Goal: Information Seeking & Learning: Understand process/instructions

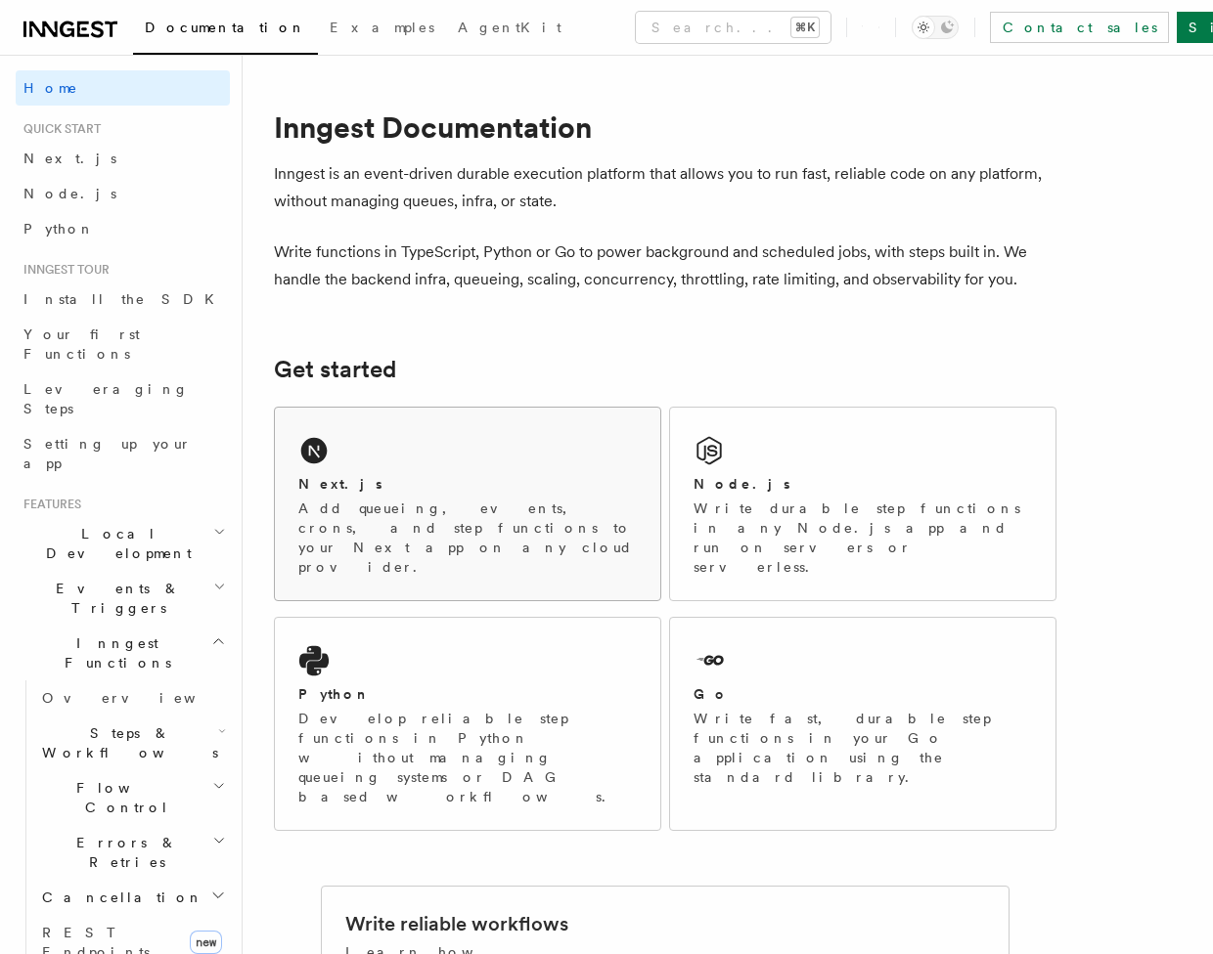
click at [342, 473] on div "Next.js Add queueing, events, crons, and step functions to your Next app on any…" at bounding box center [467, 504] width 385 height 193
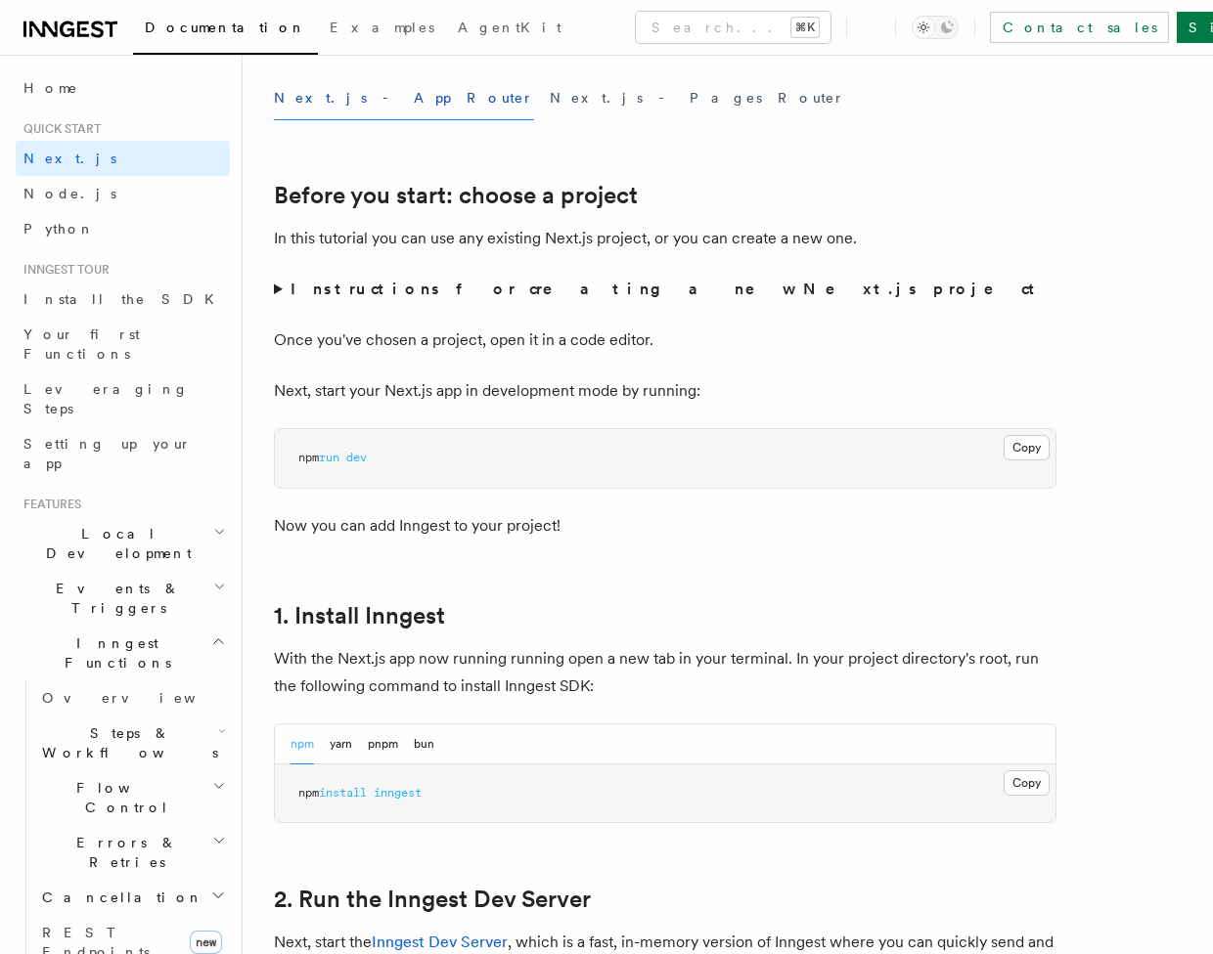
scroll to position [647, 0]
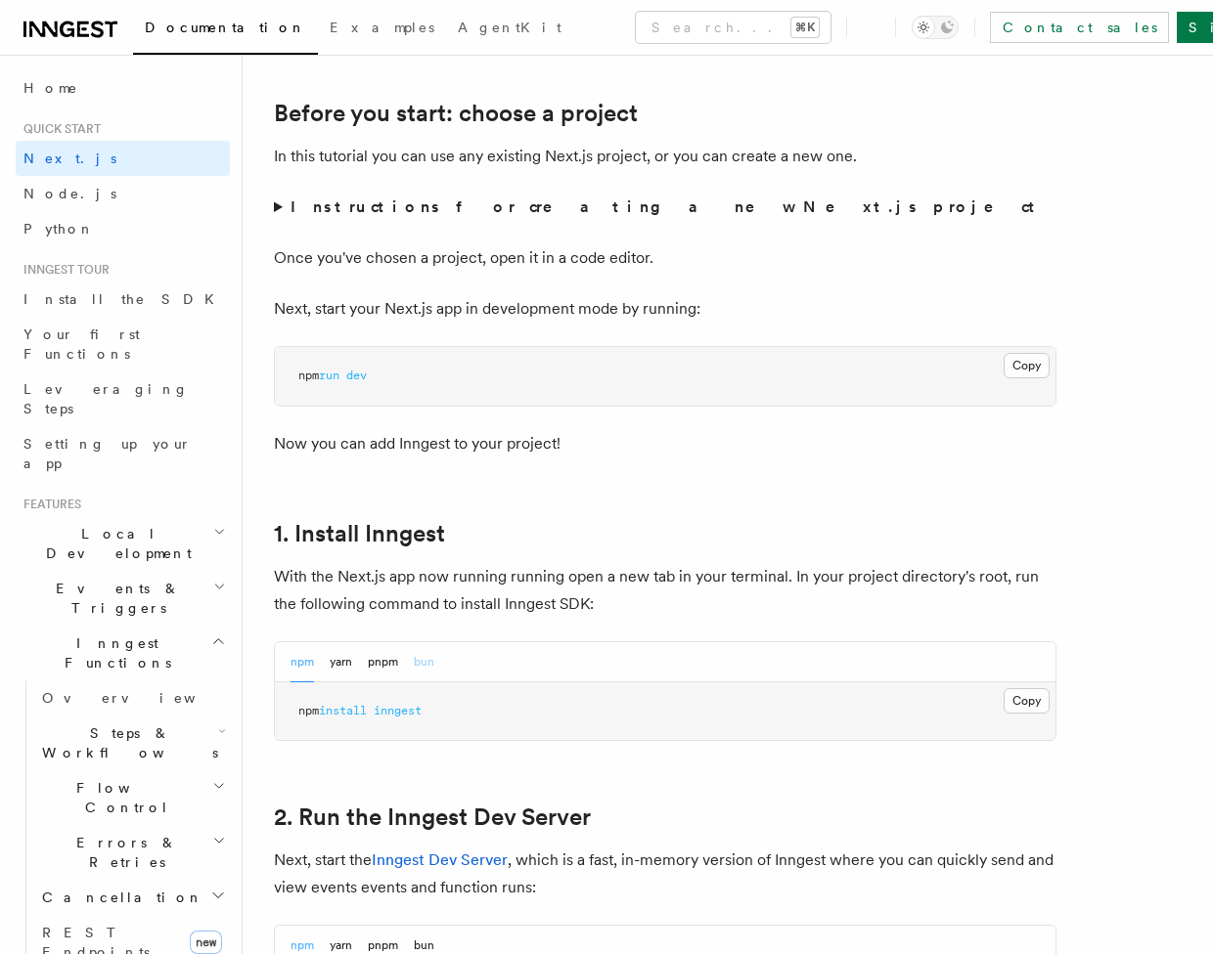
click at [432, 661] on button "bun" at bounding box center [424, 662] width 21 height 40
click at [1018, 702] on button "Copy Copied" at bounding box center [1026, 700] width 46 height 25
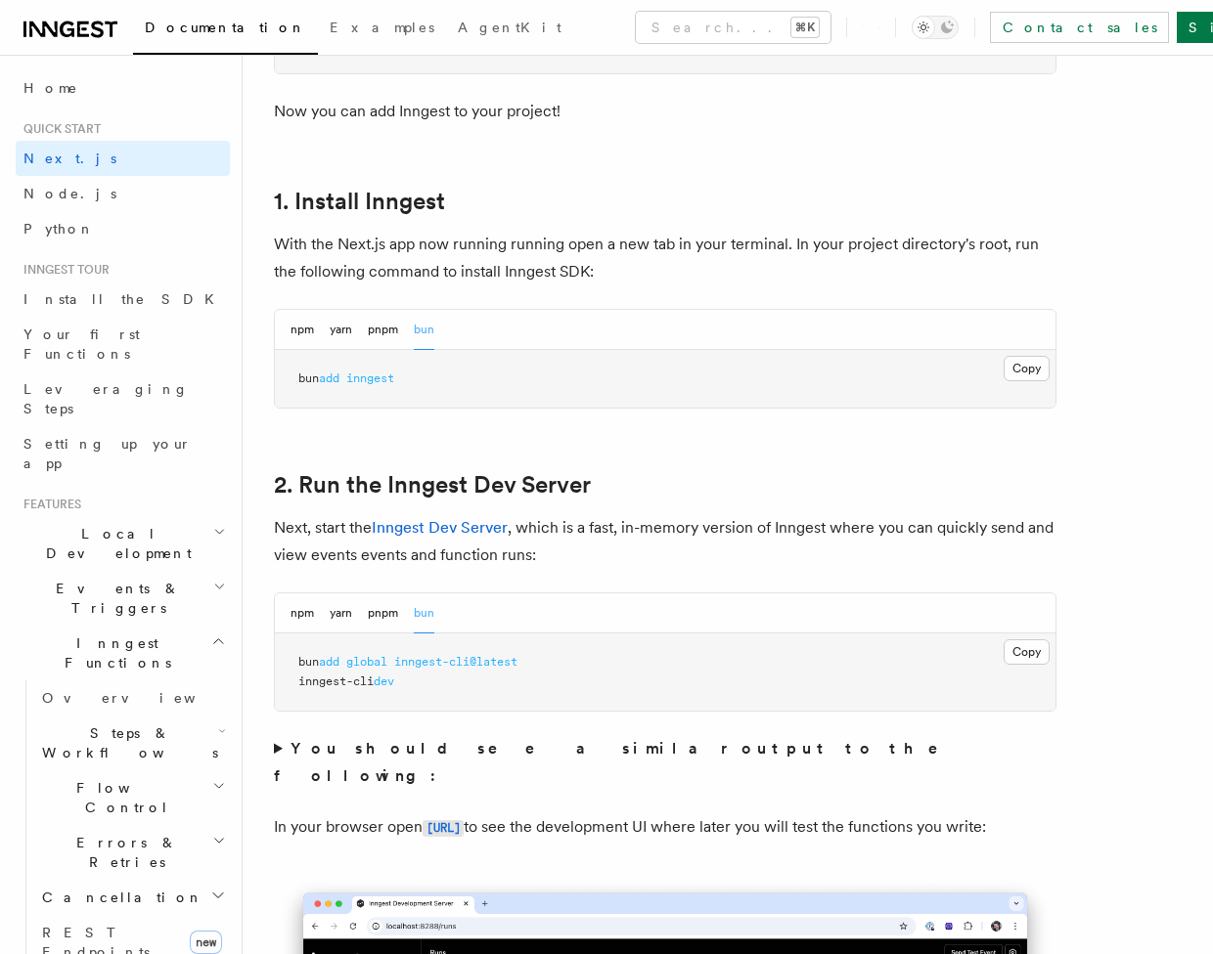
scroll to position [1019, 0]
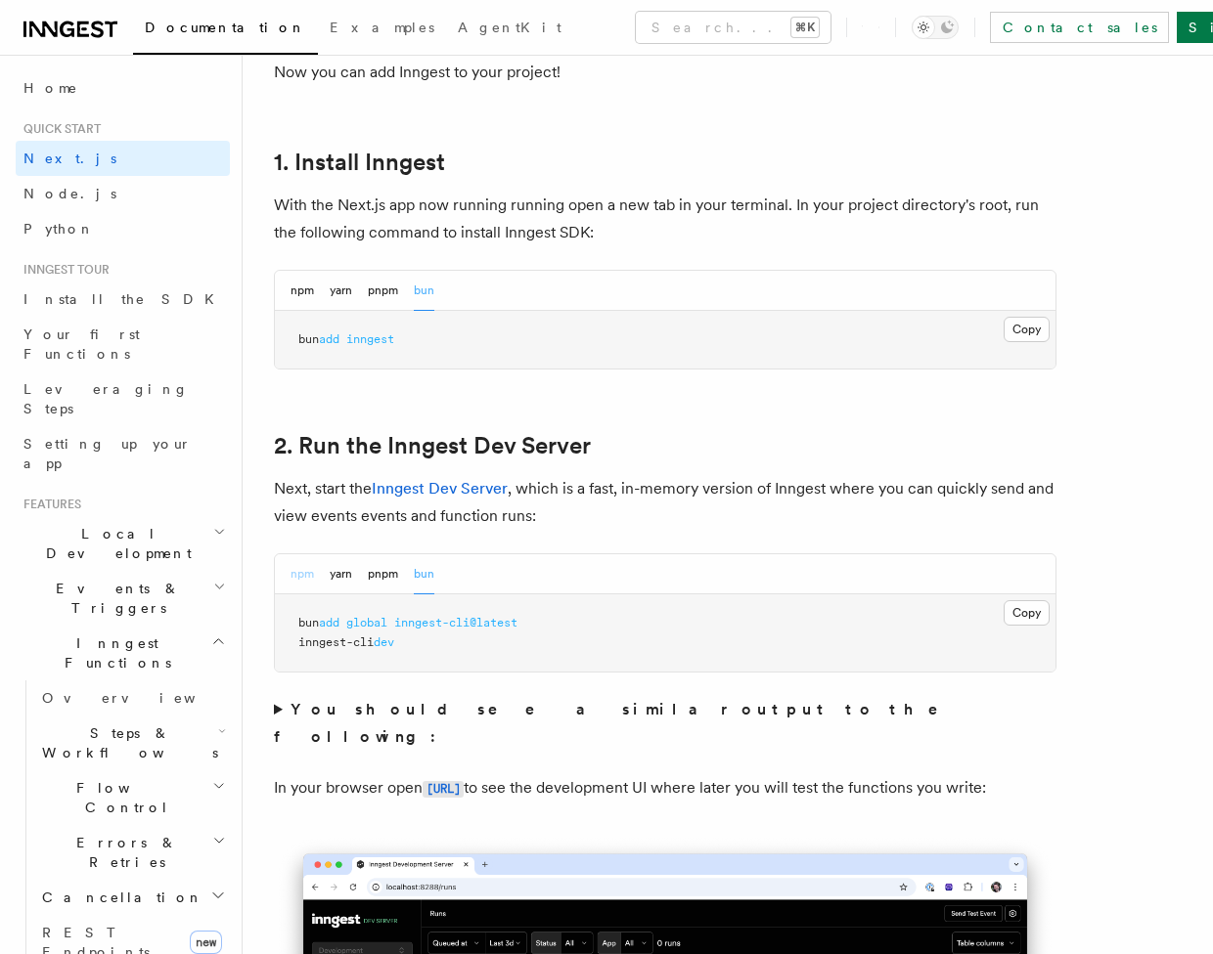
click at [312, 580] on button "npm" at bounding box center [301, 574] width 23 height 40
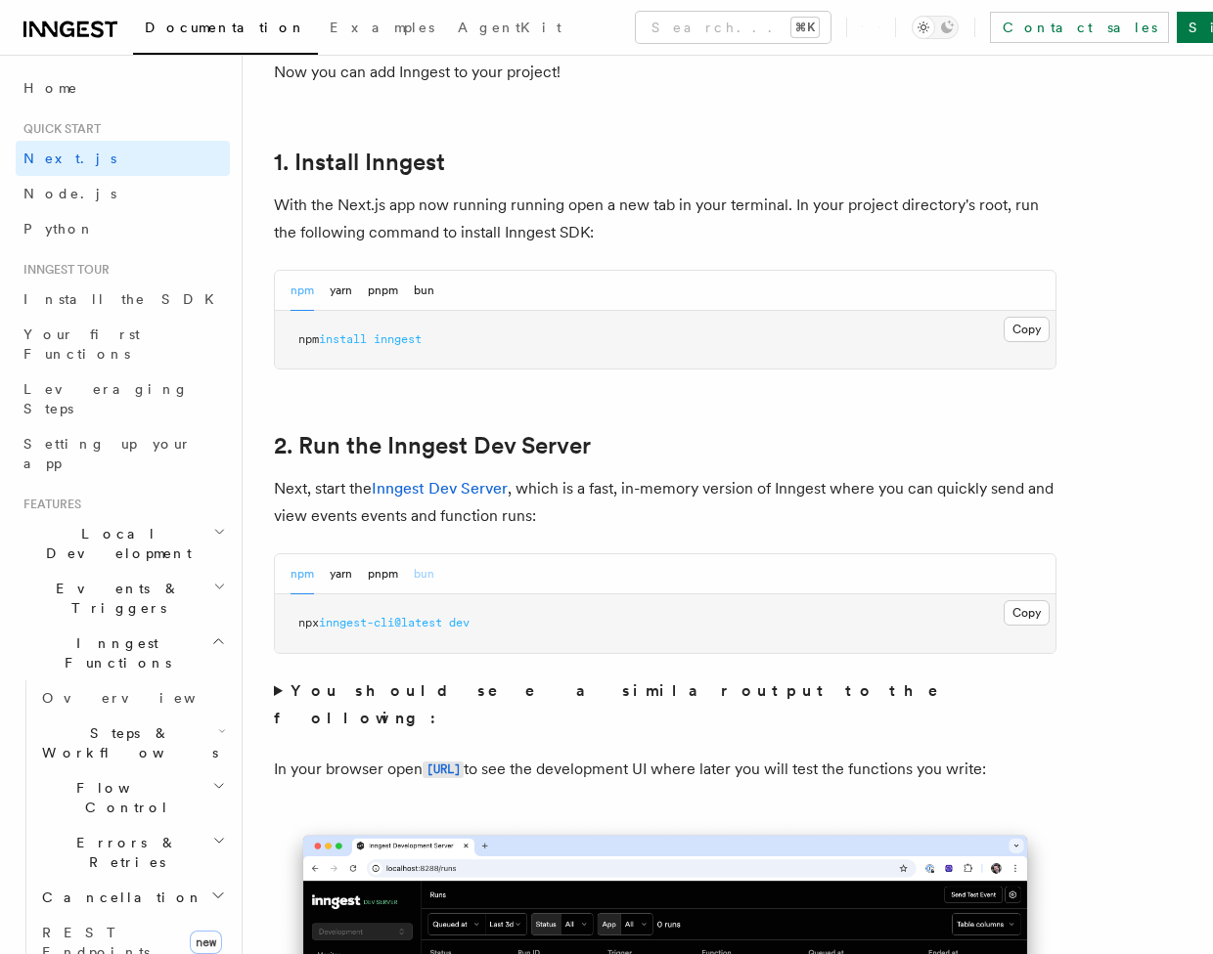
click at [422, 575] on button "bun" at bounding box center [424, 574] width 21 height 40
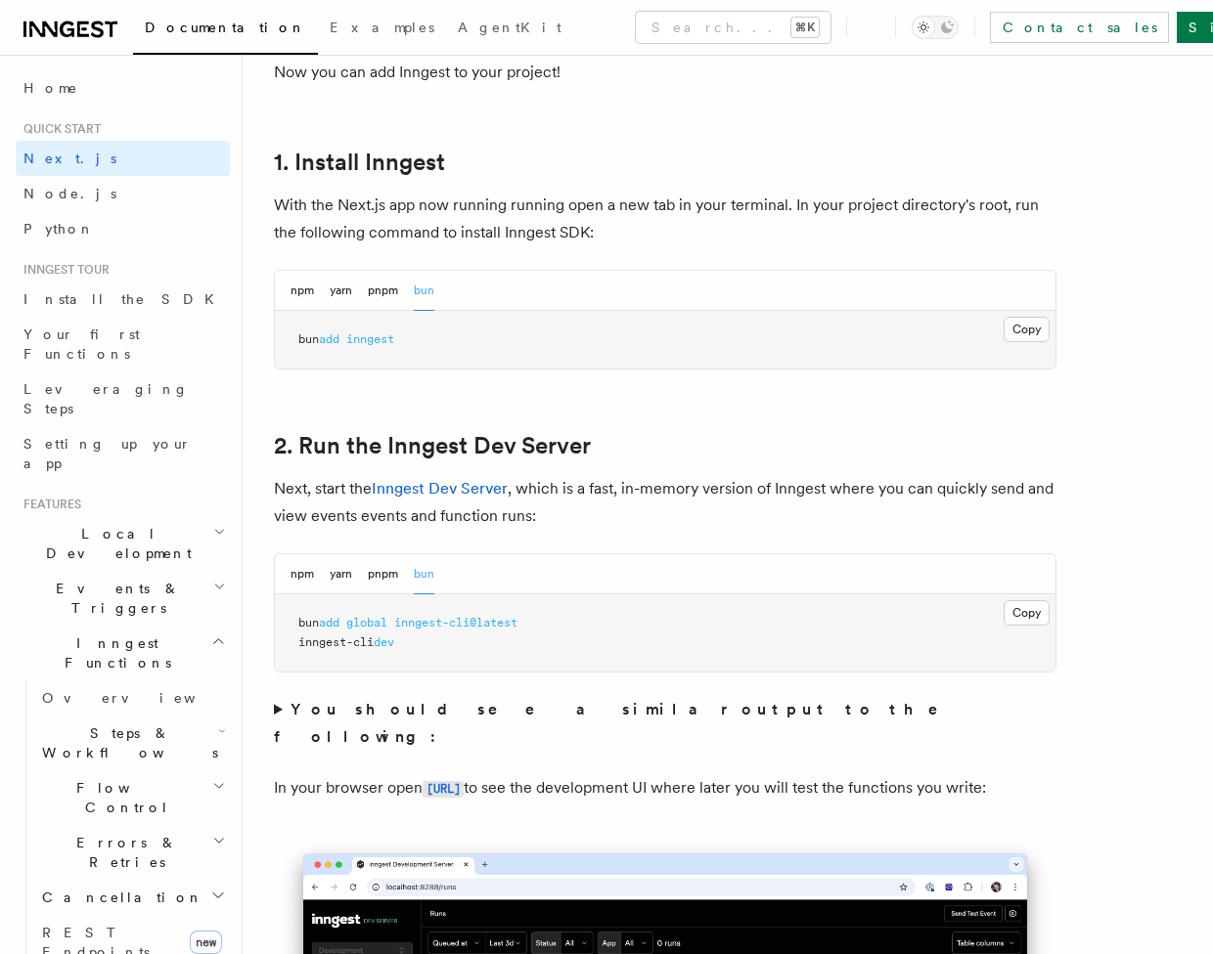
drag, startPoint x: 330, startPoint y: 624, endPoint x: 519, endPoint y: 628, distance: 189.7
click at [517, 628] on span "bun add global inngest-cli@latest" at bounding box center [407, 623] width 219 height 14
click at [517, 628] on span "inngest-cli@latest" at bounding box center [455, 623] width 123 height 14
click at [494, 644] on pre "bun add global inngest-cli@latest inngest-cli dev" at bounding box center [665, 633] width 780 height 77
click at [405, 709] on strong "You should see a similar output to the following:" at bounding box center [619, 723] width 691 height 46
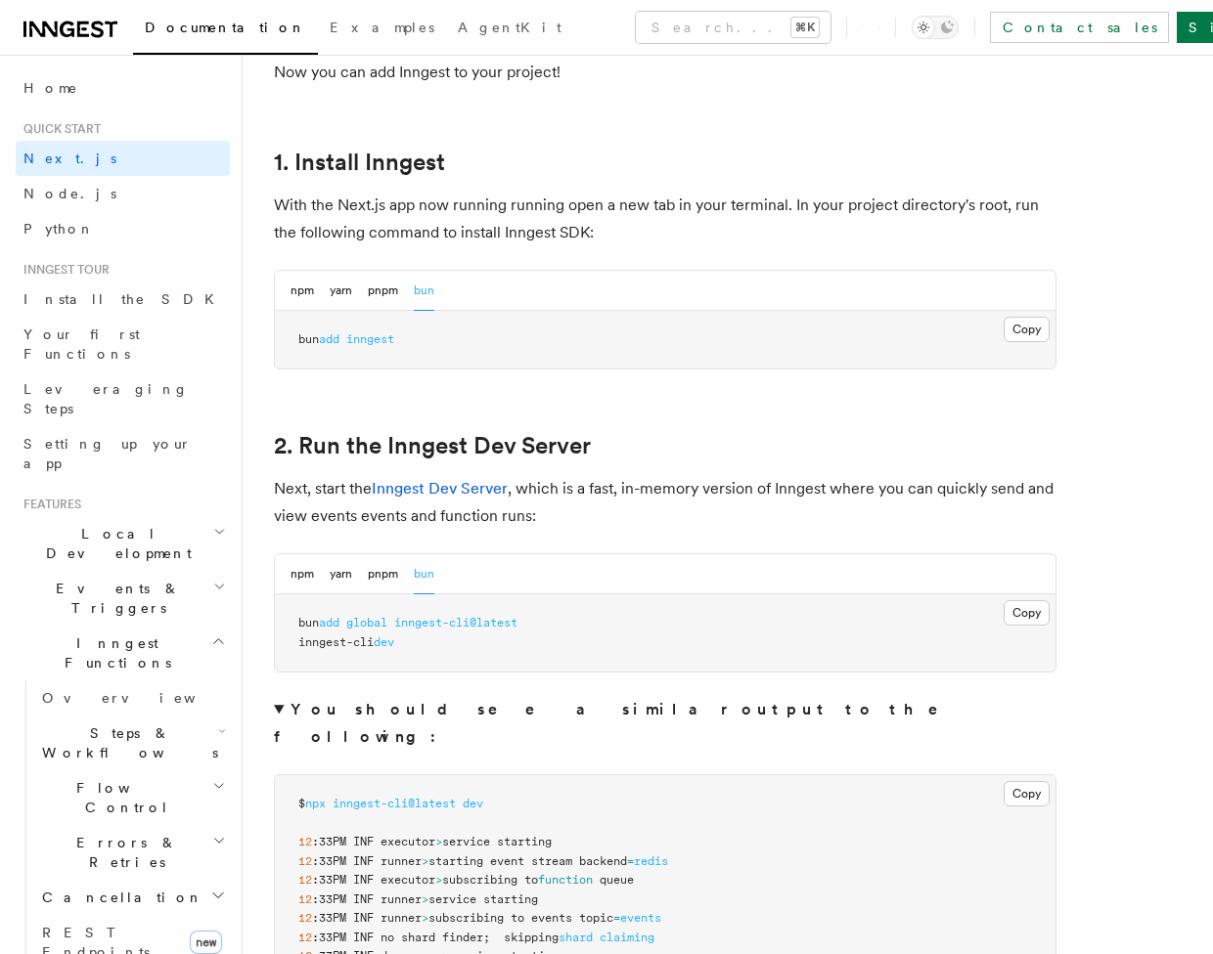
click at [384, 707] on strong "You should see a similar output to the following:" at bounding box center [619, 723] width 691 height 46
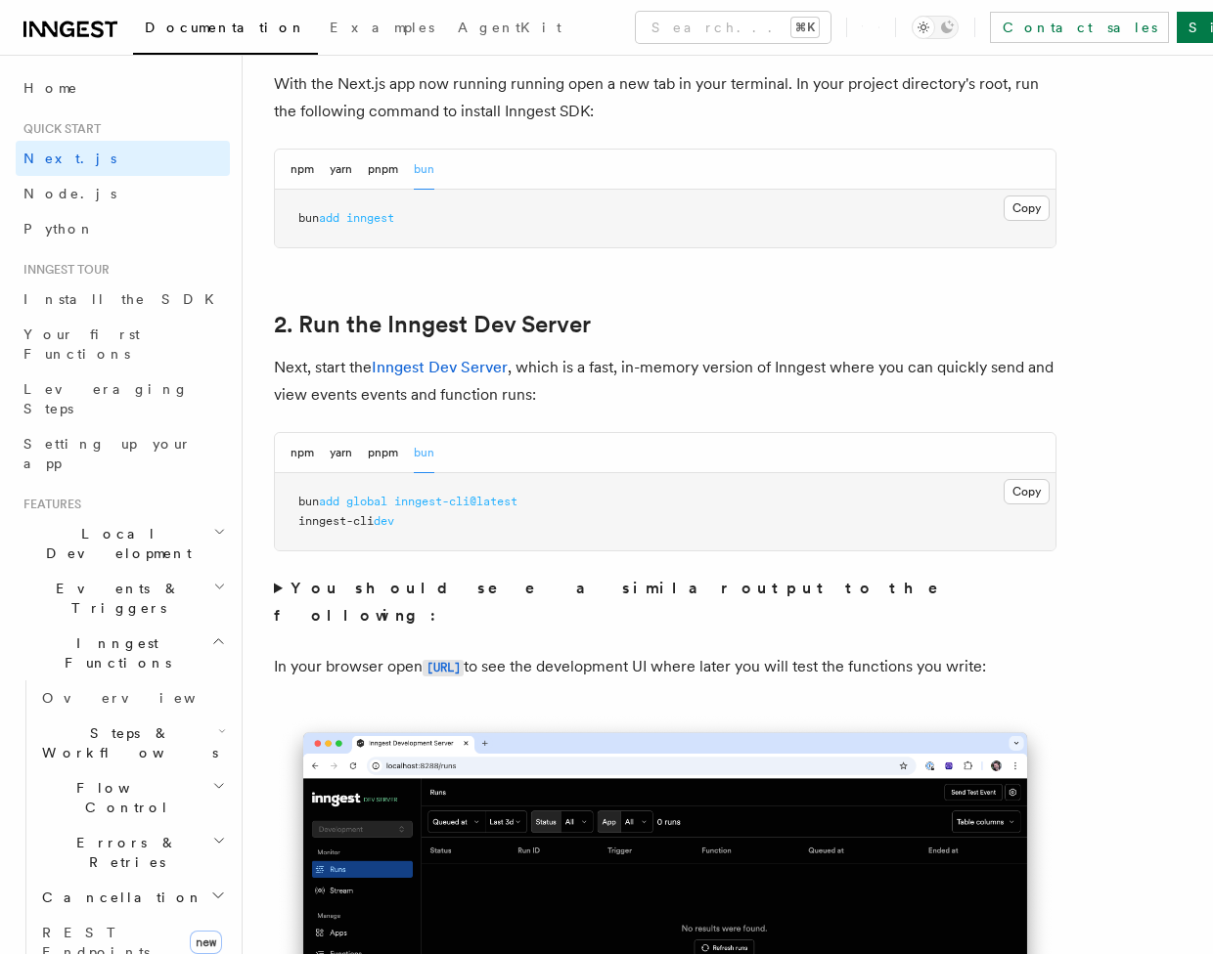
scroll to position [1120, 0]
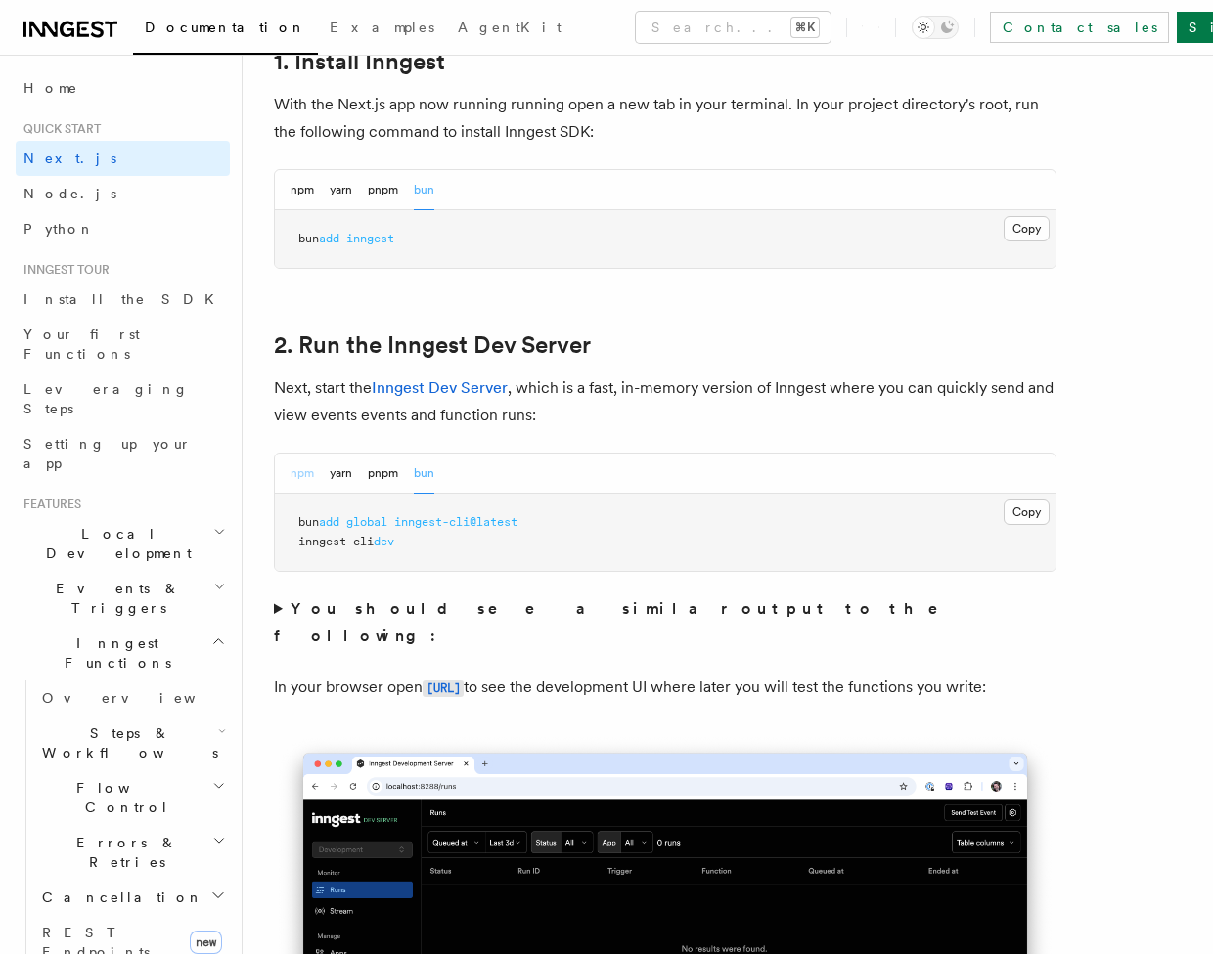
click at [309, 473] on button "npm" at bounding box center [301, 474] width 23 height 40
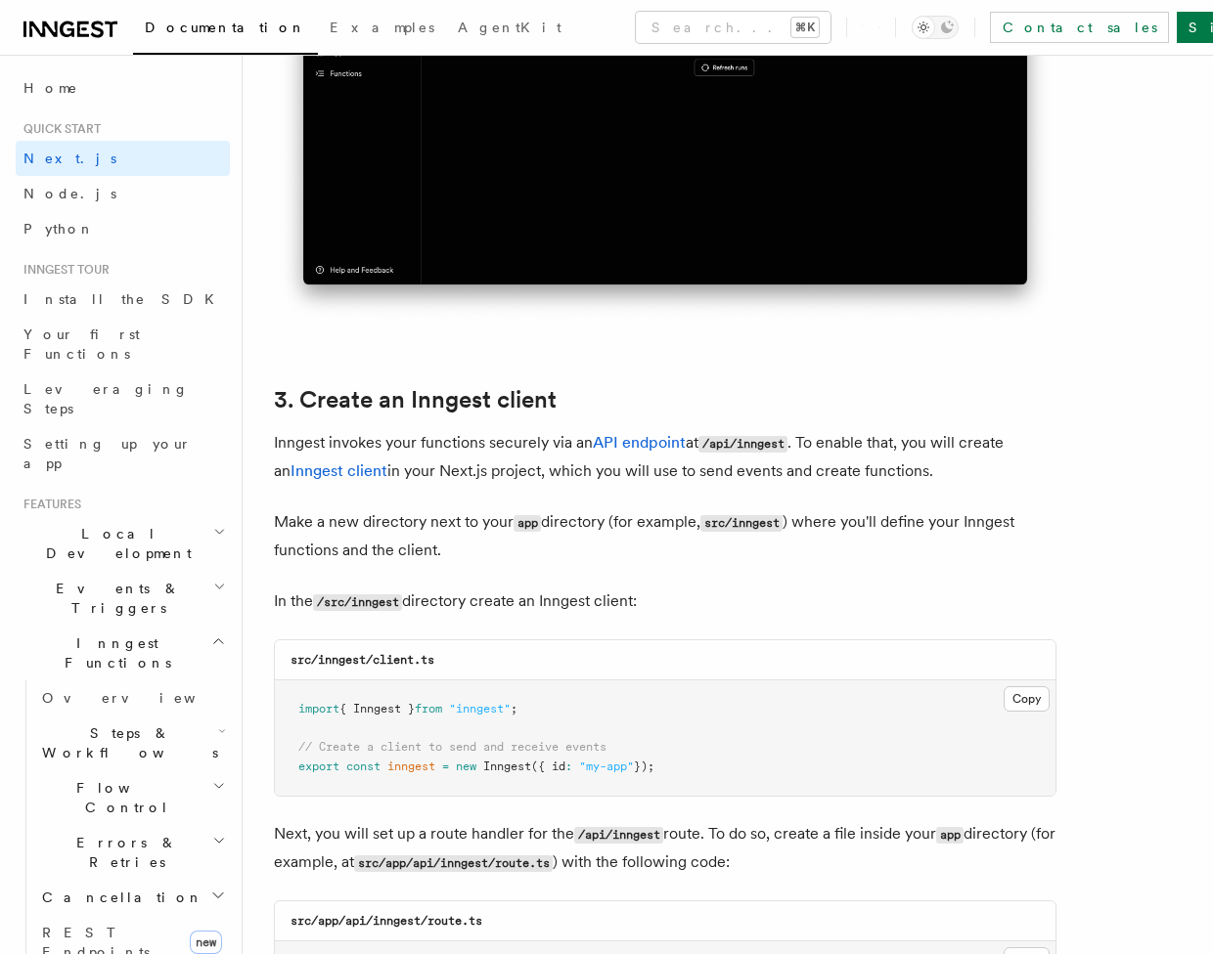
scroll to position [2208, 0]
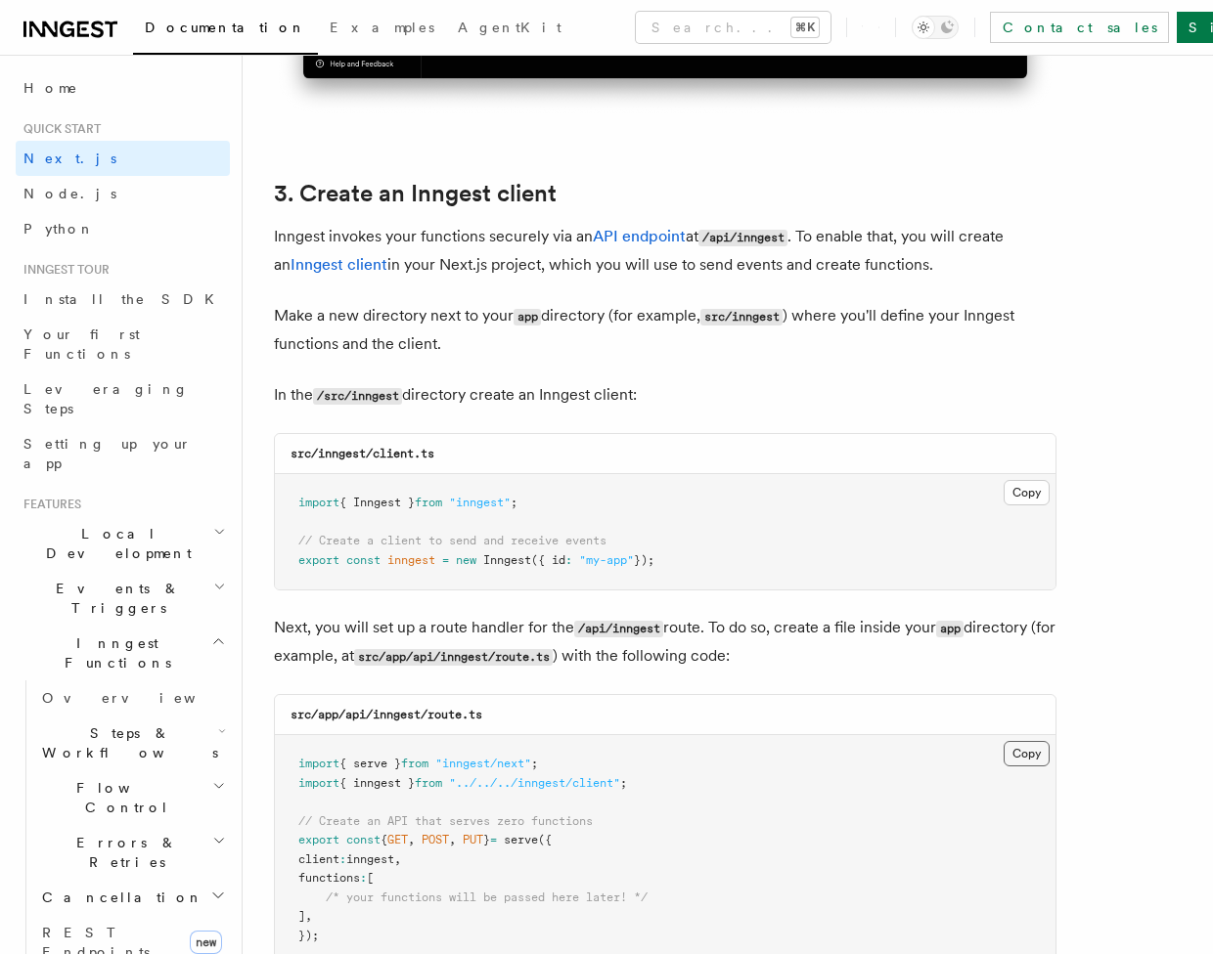
click at [1035, 744] on button "Copy Copied" at bounding box center [1026, 753] width 46 height 25
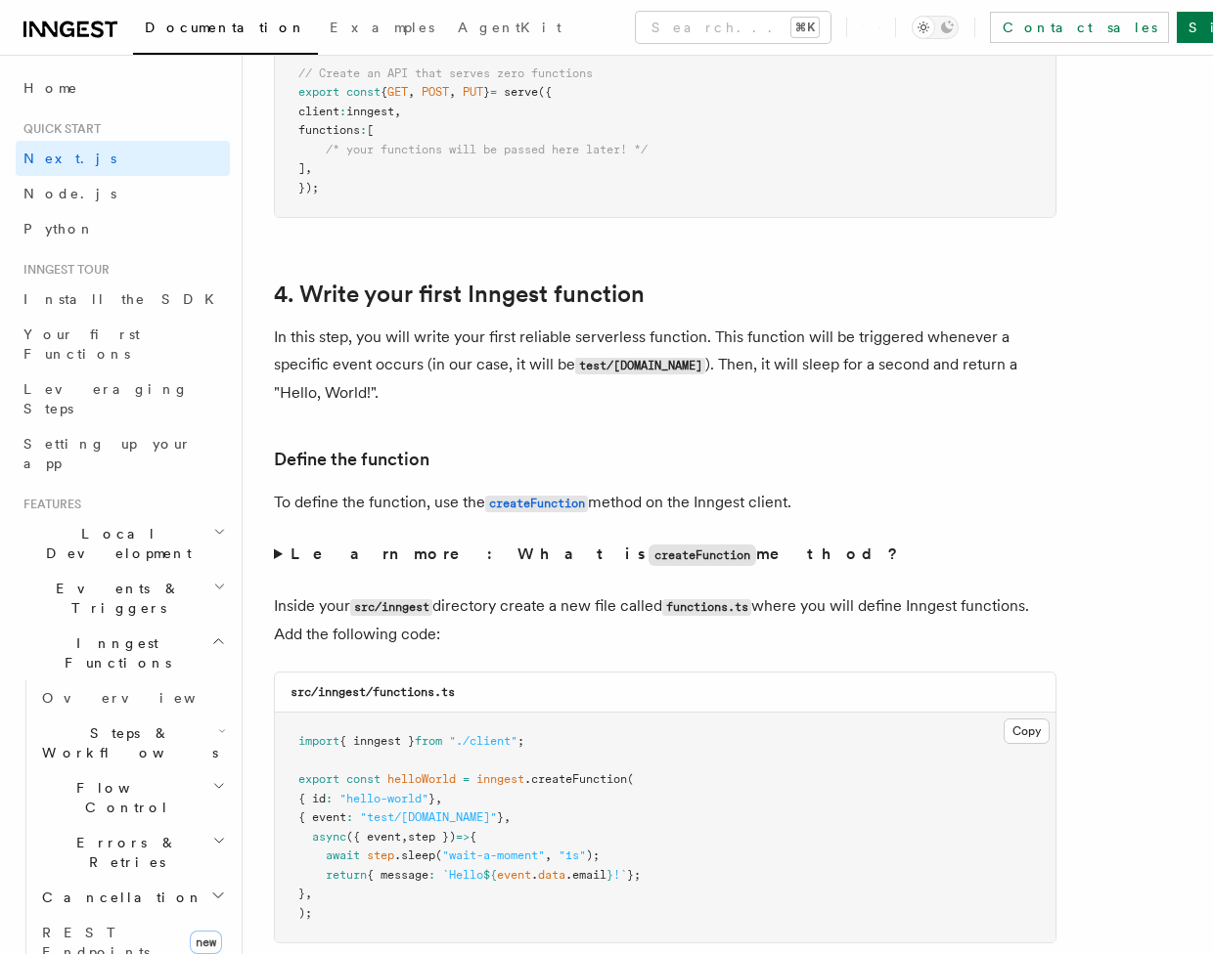
scroll to position [2973, 0]
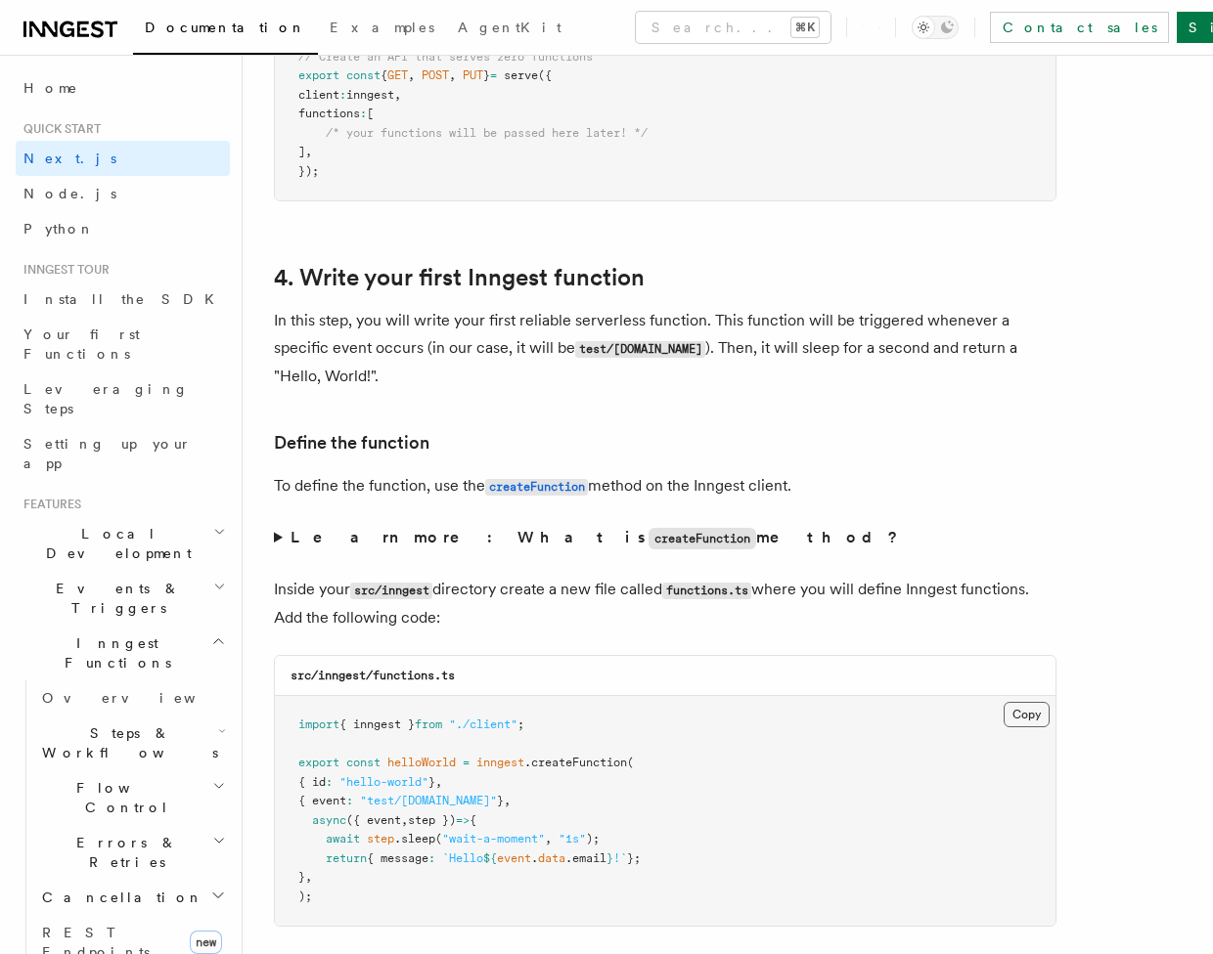
click at [1023, 705] on button "Copy Copied" at bounding box center [1026, 714] width 46 height 25
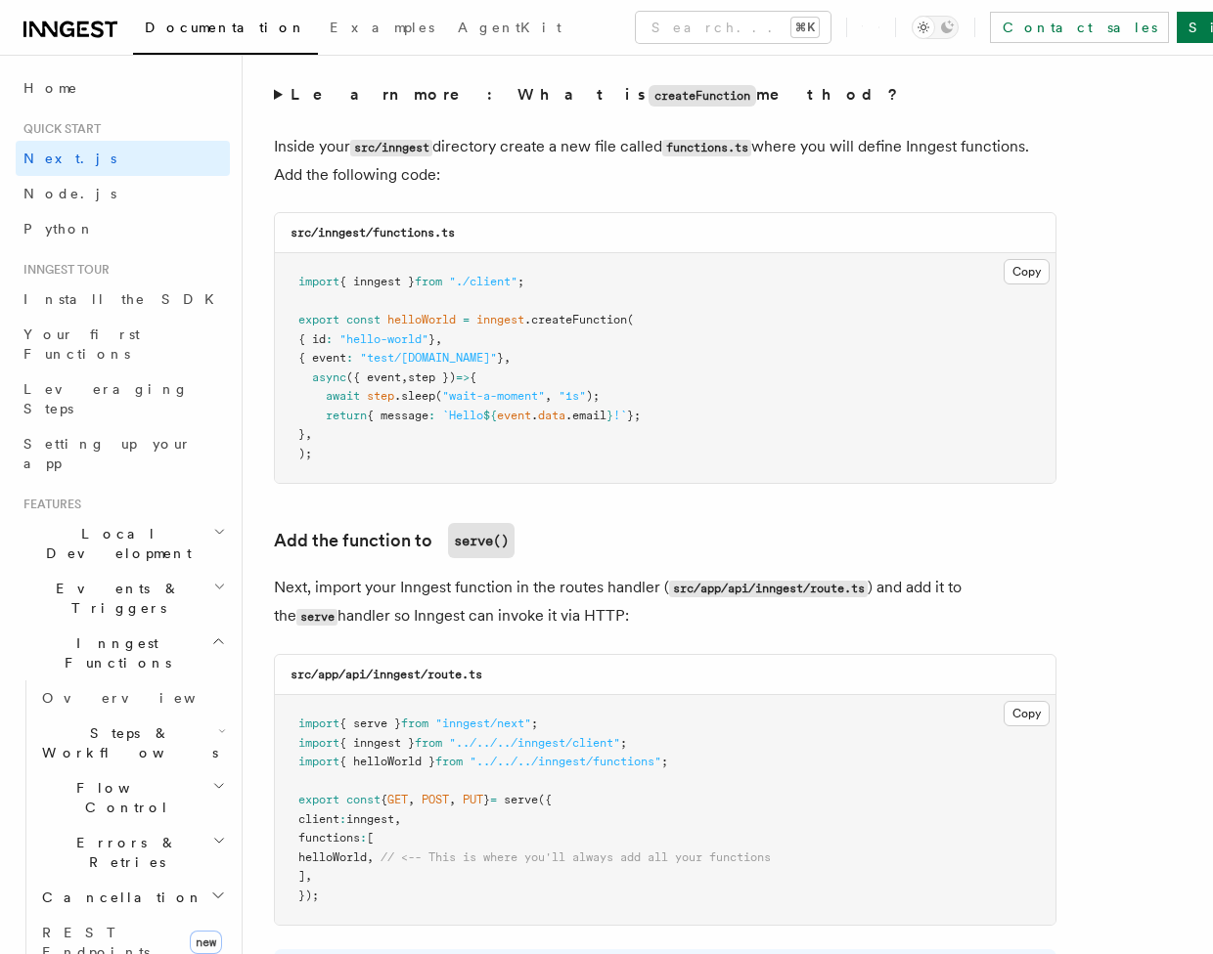
scroll to position [3673, 0]
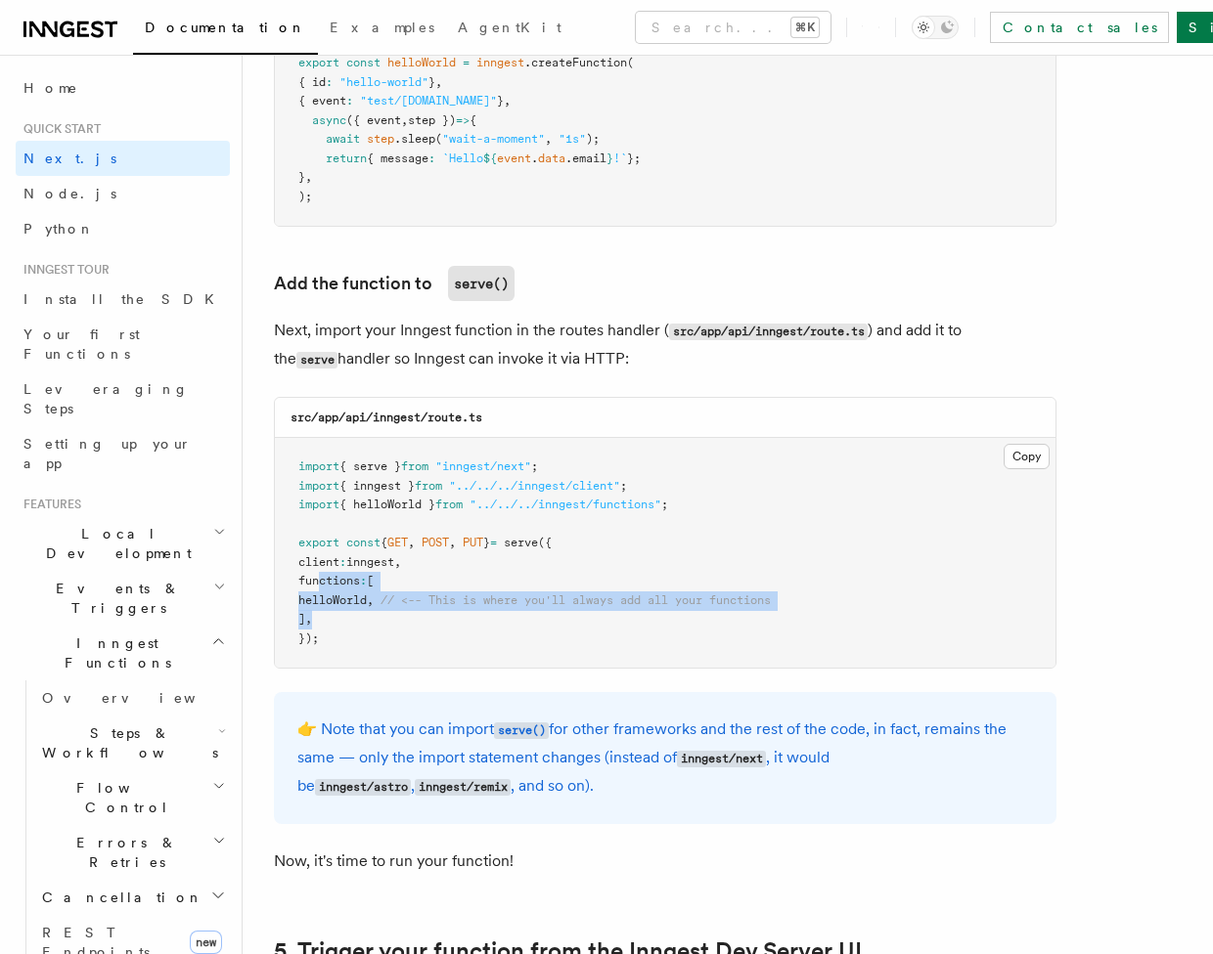
drag, startPoint x: 316, startPoint y: 564, endPoint x: 332, endPoint y: 597, distance: 37.2
click at [332, 597] on pre "import { serve } from "inngest/next" ; import { inngest } from "../../../innges…" at bounding box center [665, 553] width 780 height 230
click at [319, 594] on span "helloWorld" at bounding box center [332, 601] width 68 height 14
drag, startPoint x: 337, startPoint y: 586, endPoint x: 910, endPoint y: 586, distance: 573.0
click at [910, 586] on pre "import { serve } from "inngest/next" ; import { inngest } from "../../../innges…" at bounding box center [665, 553] width 780 height 230
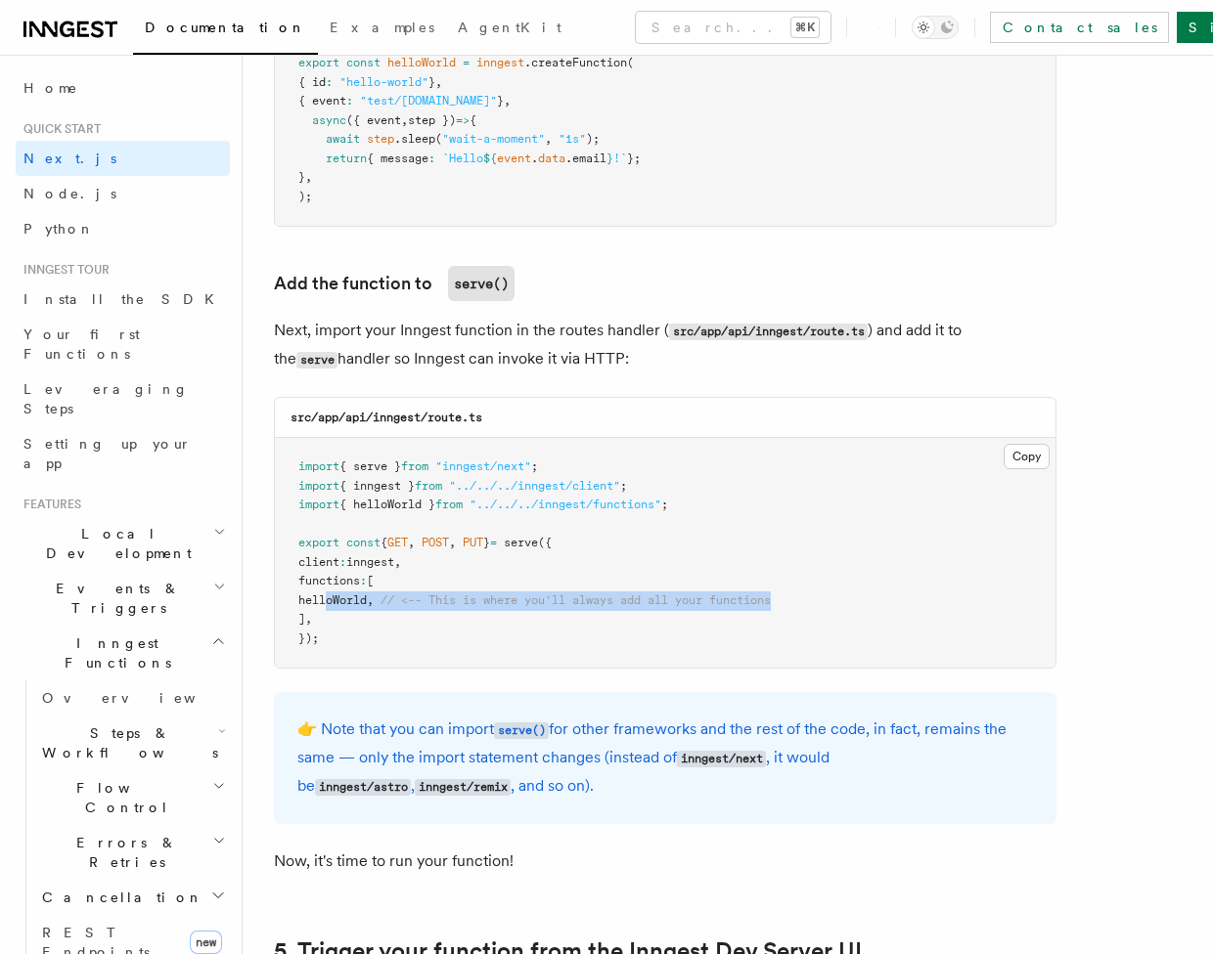
copy span "helloWorld , // <-- This is where you'll always add all your functions"
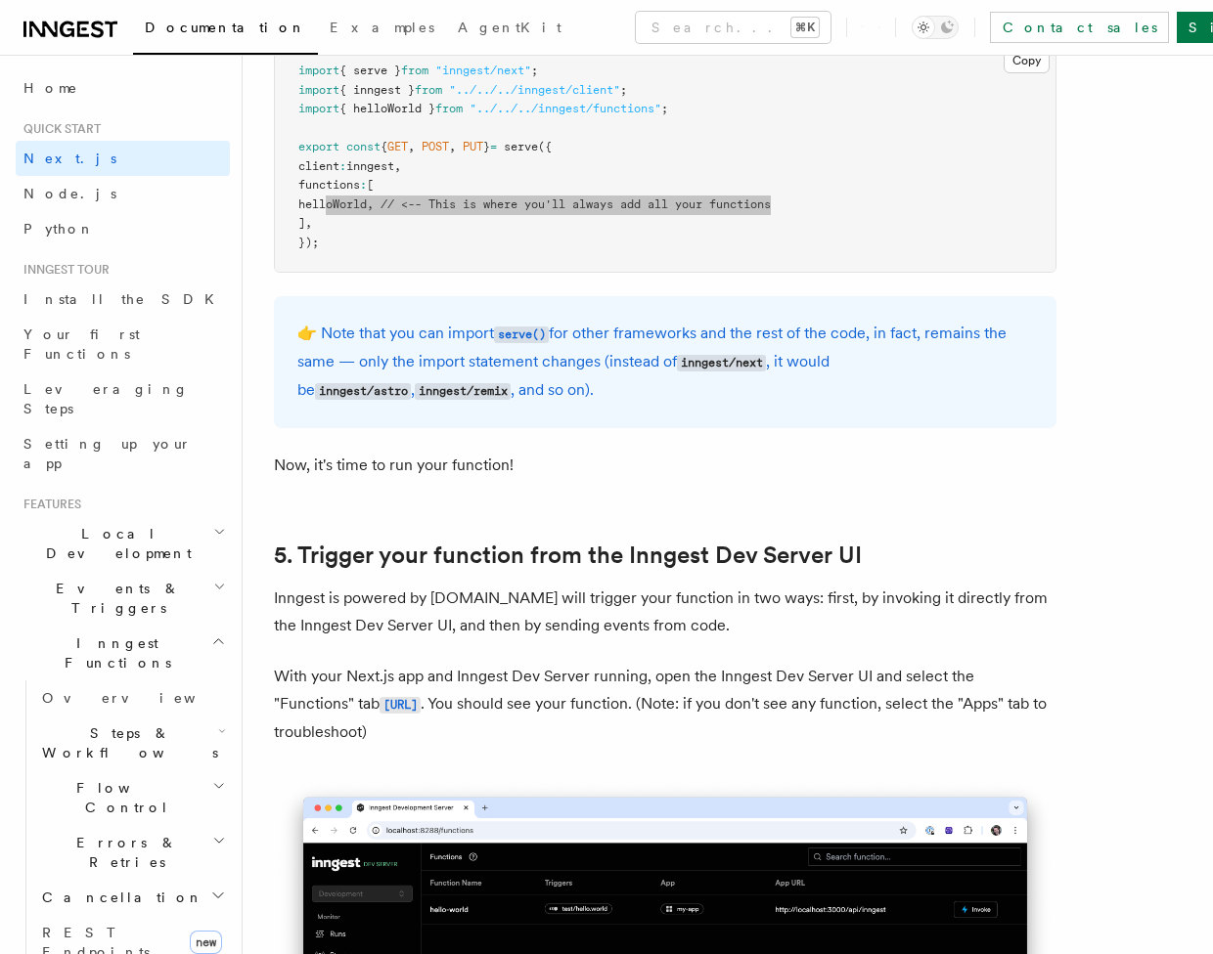
scroll to position [4141, 0]
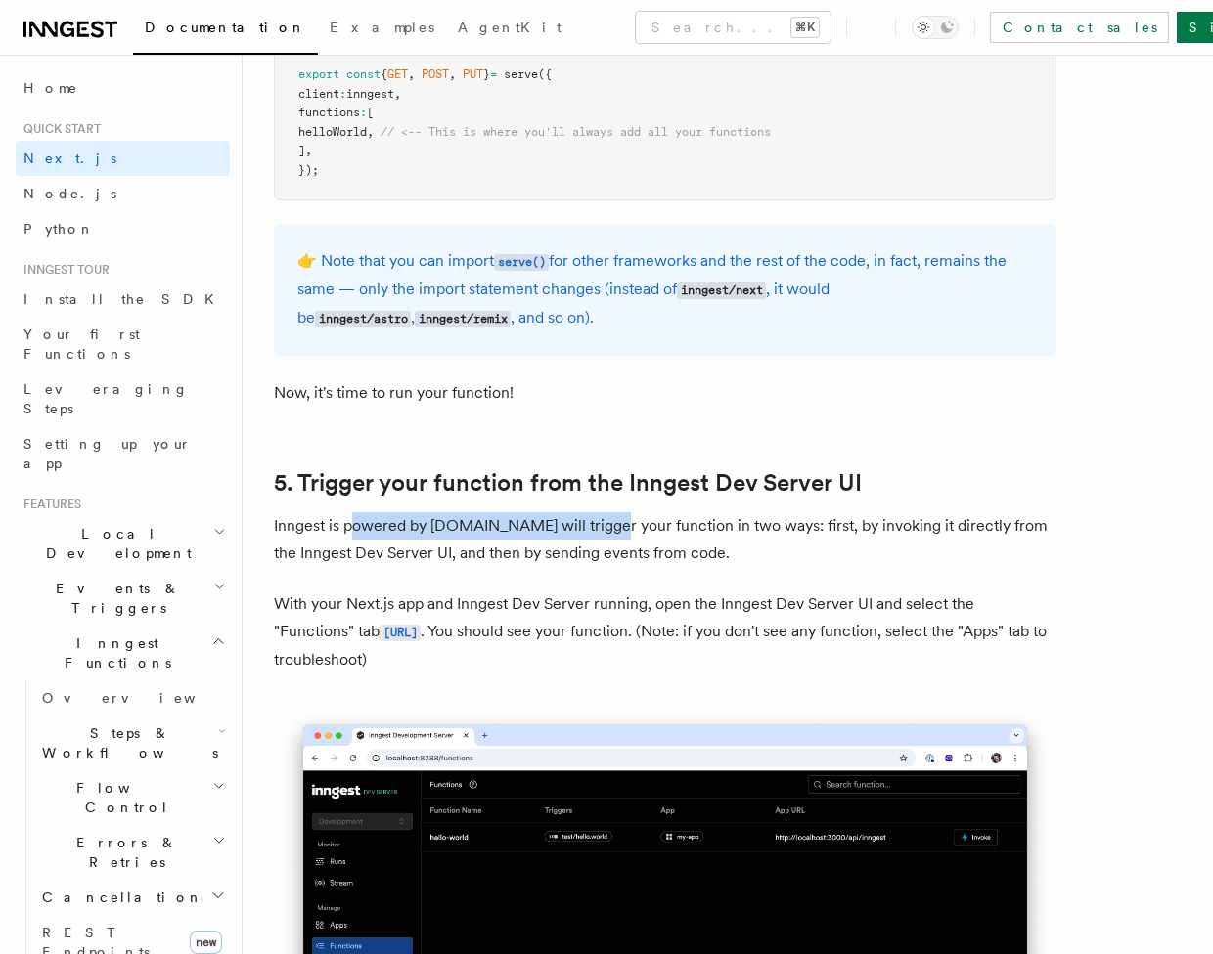
drag, startPoint x: 355, startPoint y: 507, endPoint x: 637, endPoint y: 515, distance: 281.8
click at [599, 512] on p "Inngest is powered by [DOMAIN_NAME] will trigger your function in two ways: fir…" at bounding box center [665, 539] width 782 height 55
click at [670, 516] on p "Inngest is powered by [DOMAIN_NAME] will trigger your function in two ways: fir…" at bounding box center [665, 539] width 782 height 55
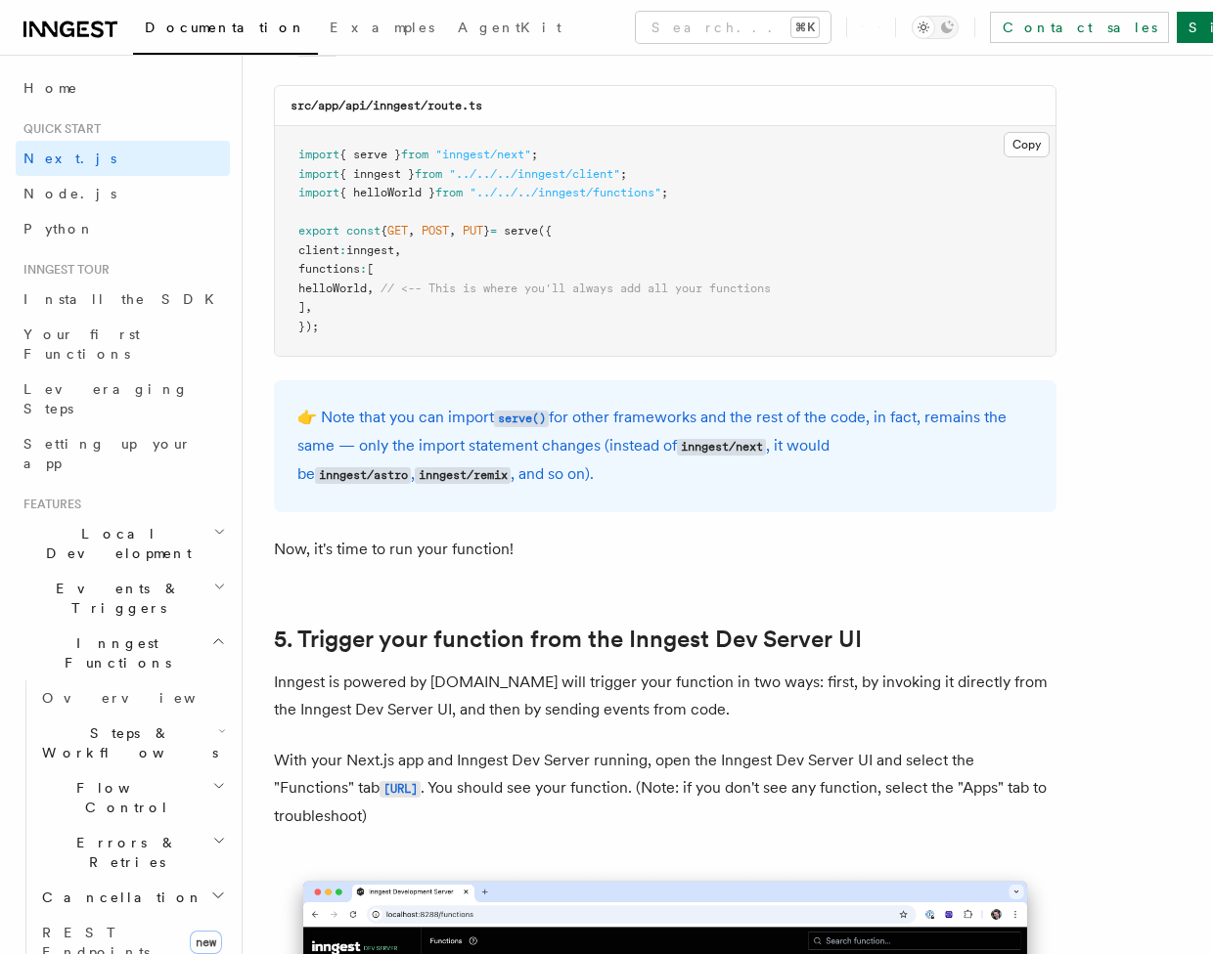
scroll to position [3884, 0]
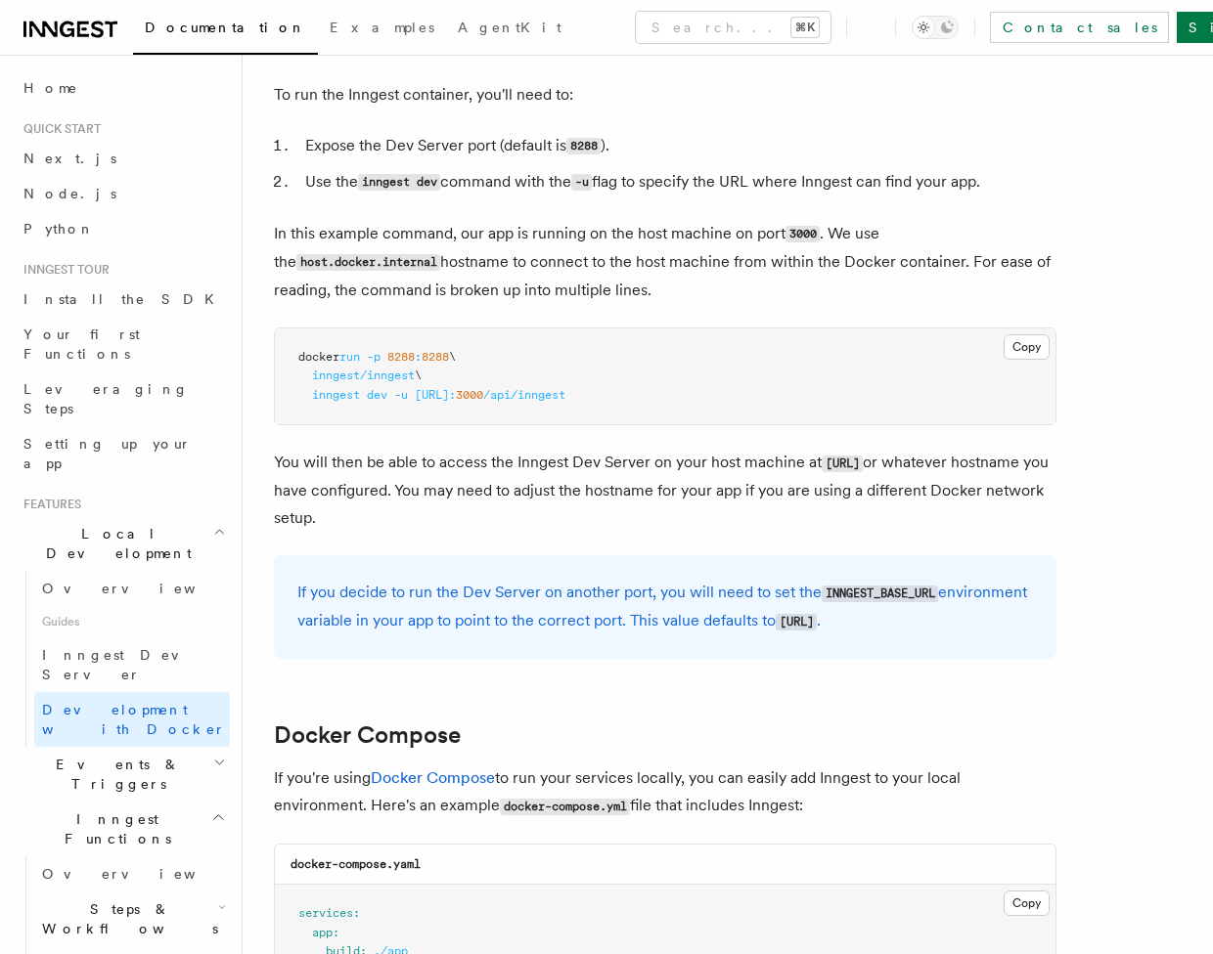
scroll to position [865, 0]
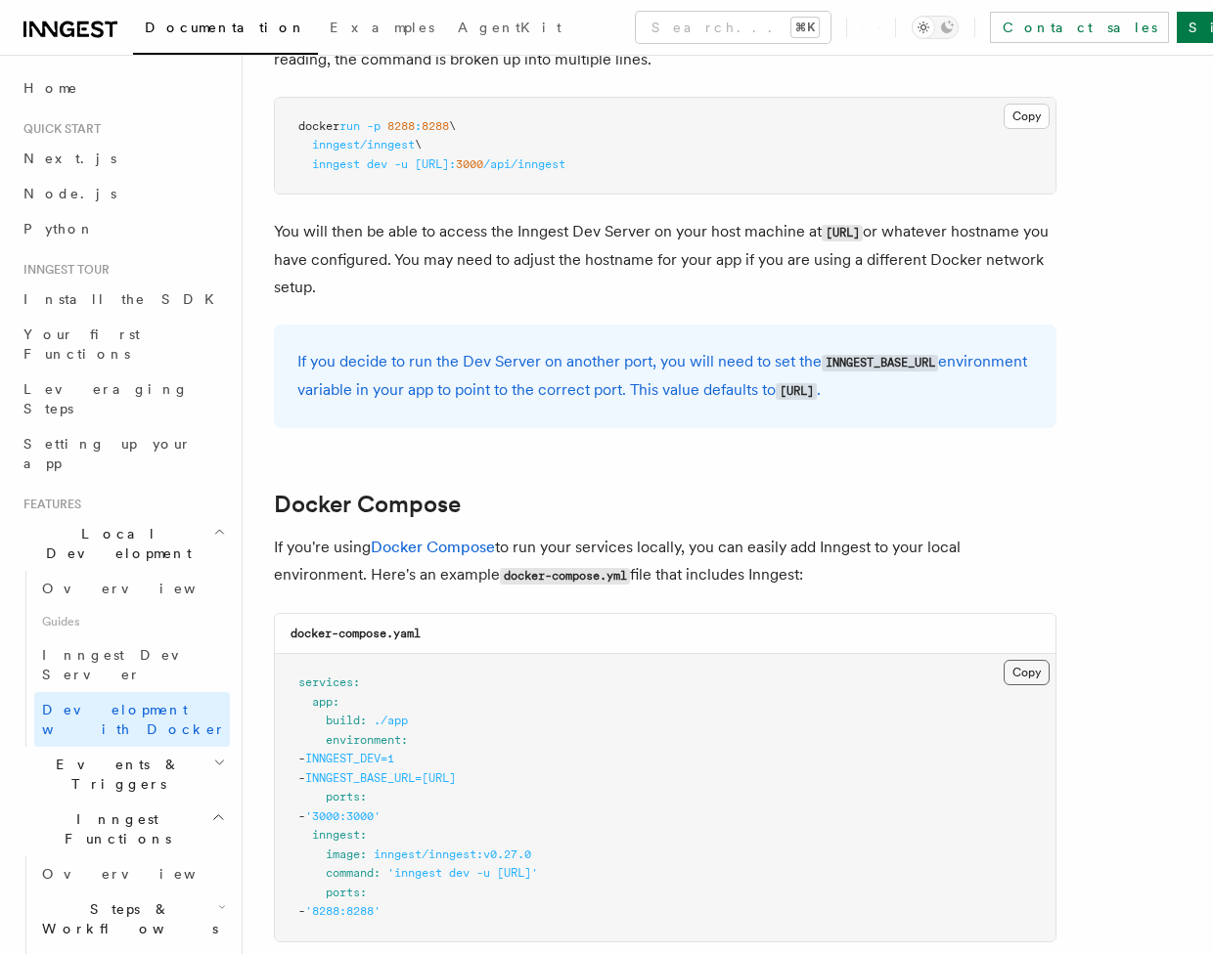
click at [1033, 685] on button "Copy Copied" at bounding box center [1026, 672] width 46 height 25
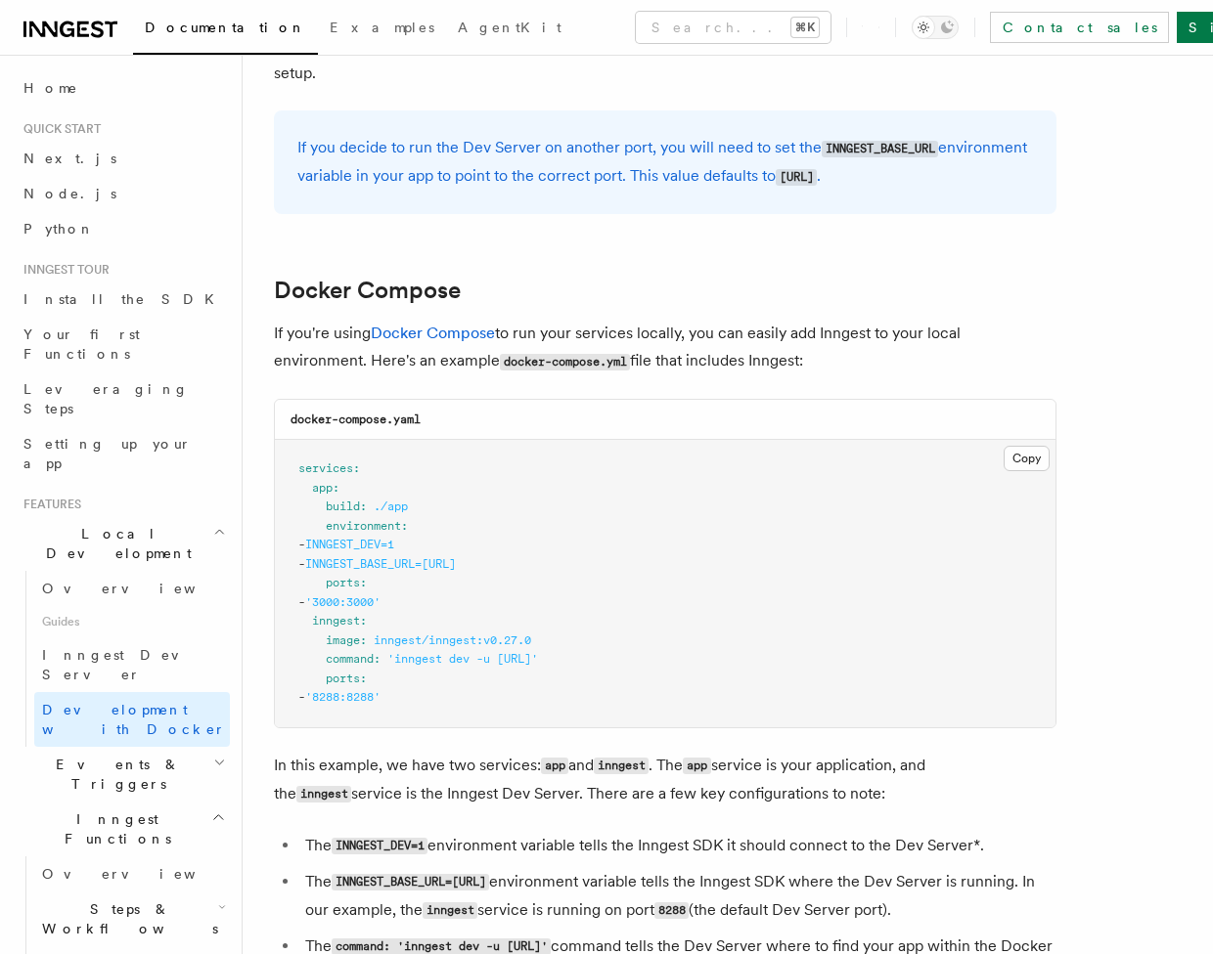
scroll to position [1125, 0]
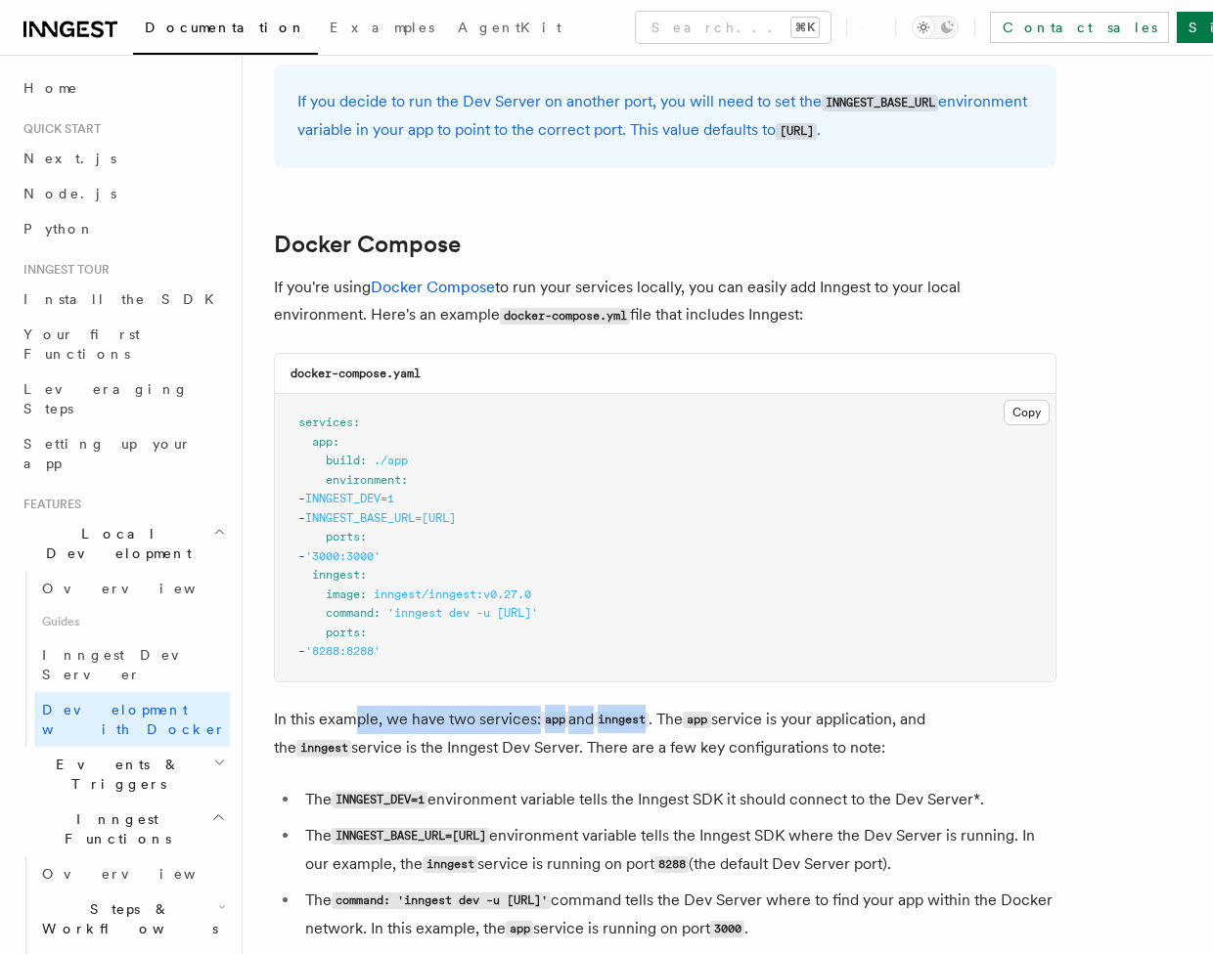
drag, startPoint x: 356, startPoint y: 734, endPoint x: 663, endPoint y: 737, distance: 307.1
click at [663, 737] on p "In this example, we have two services: app and inngest . The app service is you…" at bounding box center [665, 734] width 782 height 57
drag, startPoint x: 688, startPoint y: 740, endPoint x: 667, endPoint y: 737, distance: 21.7
click at [688, 740] on p "In this example, we have two services: app and inngest . The app service is you…" at bounding box center [665, 734] width 782 height 57
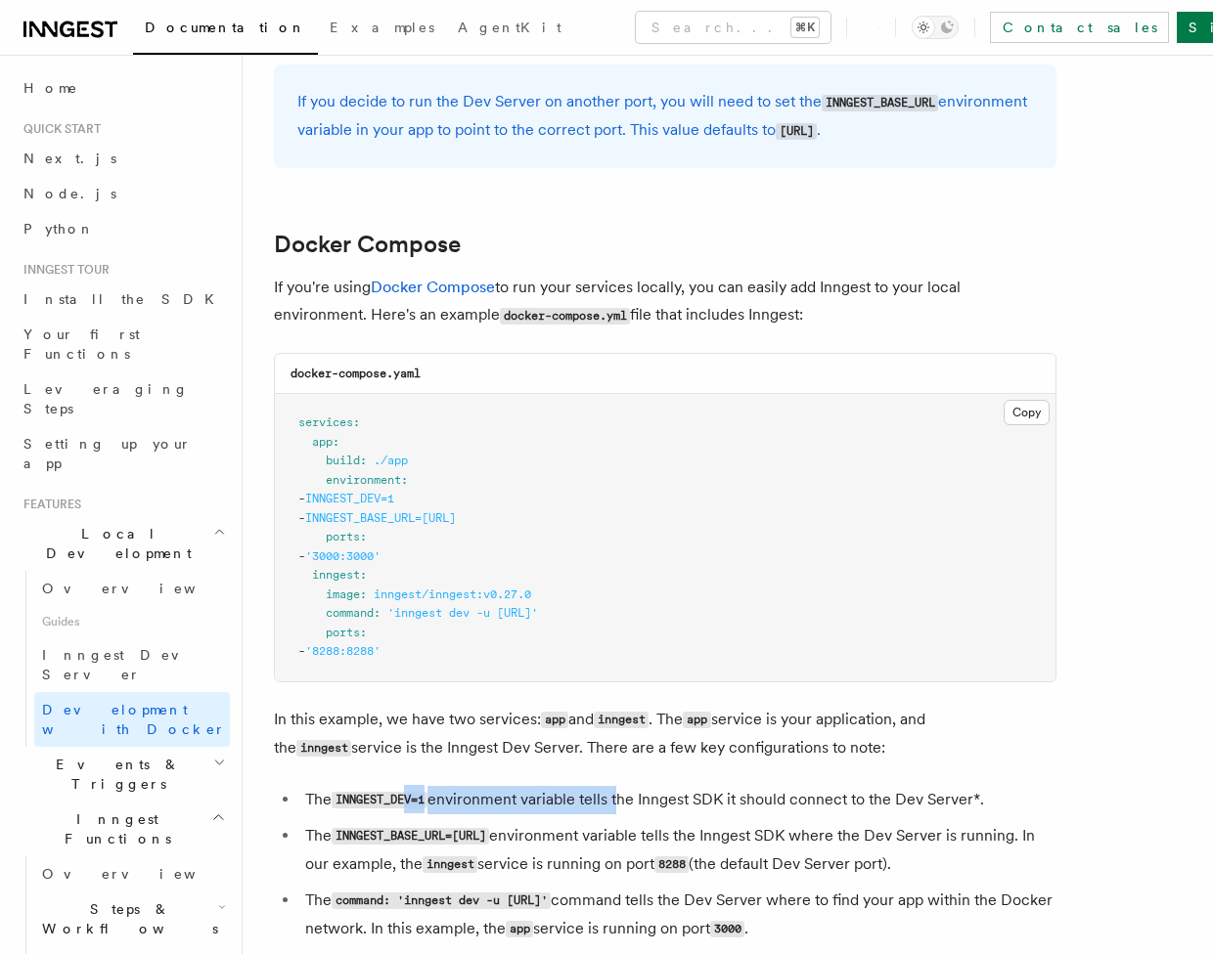
drag, startPoint x: 410, startPoint y: 811, endPoint x: 637, endPoint y: 818, distance: 227.0
click at [624, 815] on li "The INNGEST_DEV=1 environment variable tells the Inngest SDK it should connect …" at bounding box center [677, 800] width 757 height 28
click at [639, 815] on li "The INNGEST_DEV=1 environment variable tells the Inngest SDK it should connect …" at bounding box center [677, 800] width 757 height 28
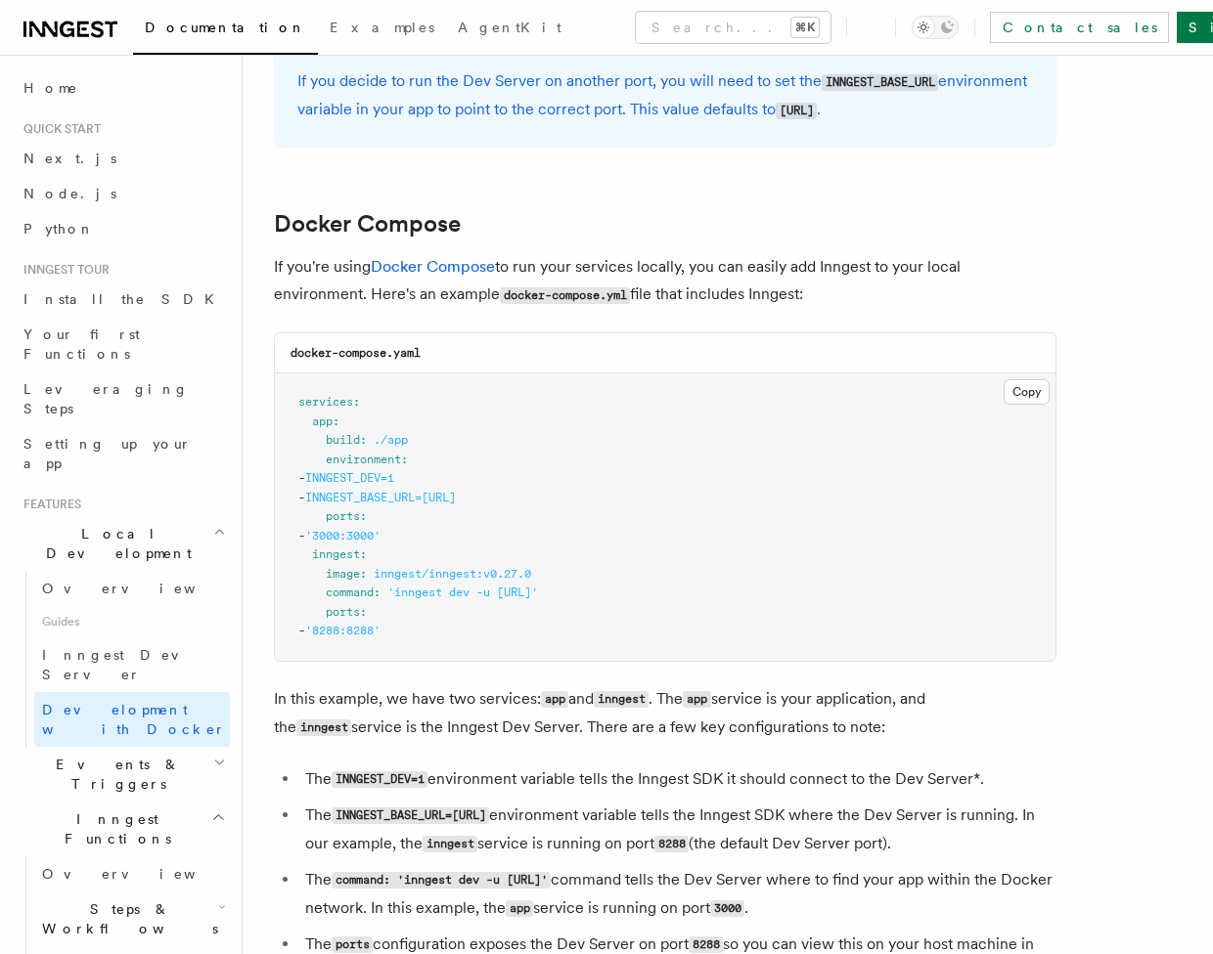
scroll to position [1142, 0]
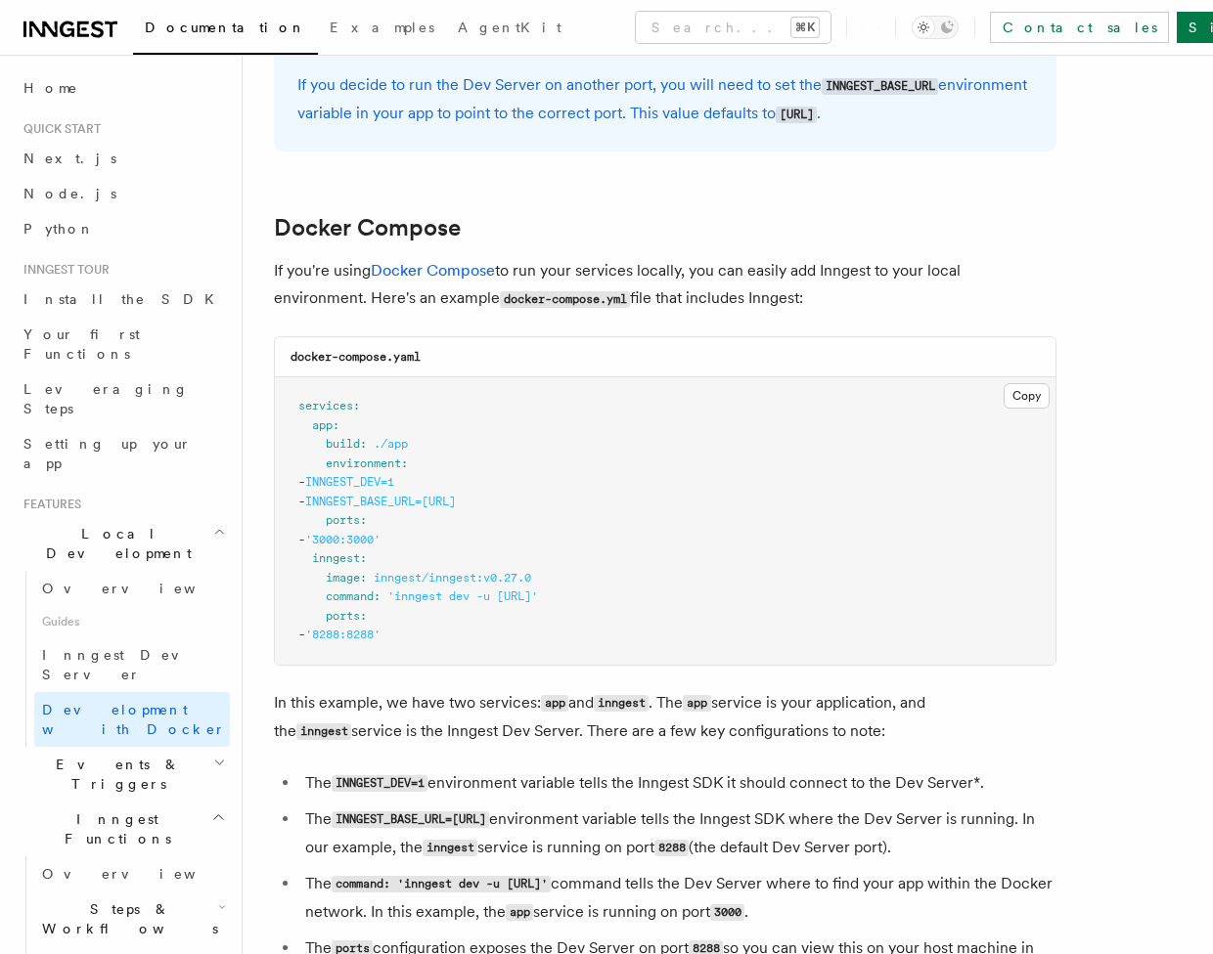
click at [631, 406] on pre "services : app : build : ./app environment : - INNGEST_DEV=1 - INNGEST_BASE_URL…" at bounding box center [665, 520] width 780 height 287
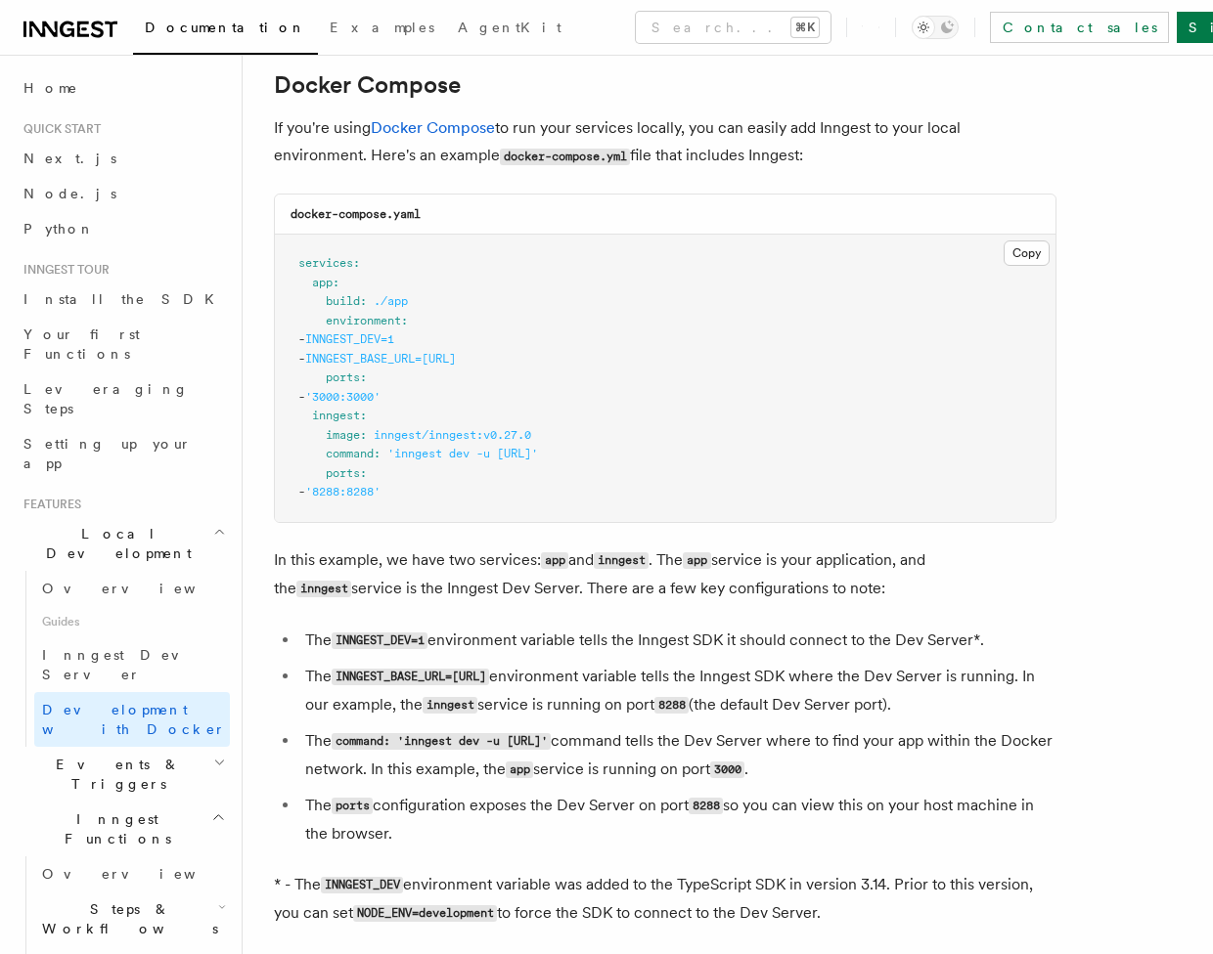
scroll to position [1261, 0]
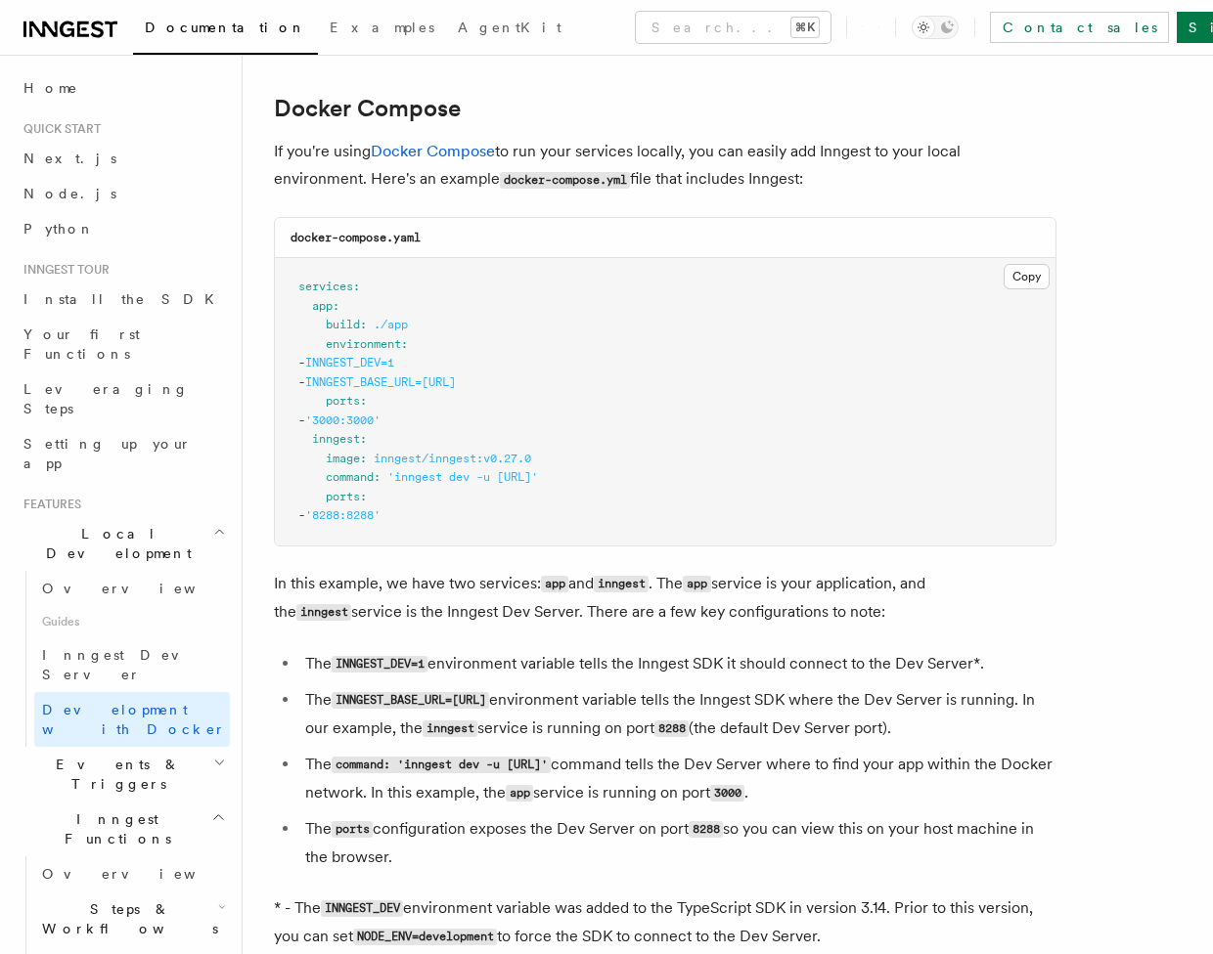
drag, startPoint x: 605, startPoint y: 718, endPoint x: 464, endPoint y: 721, distance: 140.8
click at [464, 709] on code "INNGEST_BASE_URL=http://inngest:8288" at bounding box center [409, 700] width 157 height 17
copy code "http://inngest:8288"
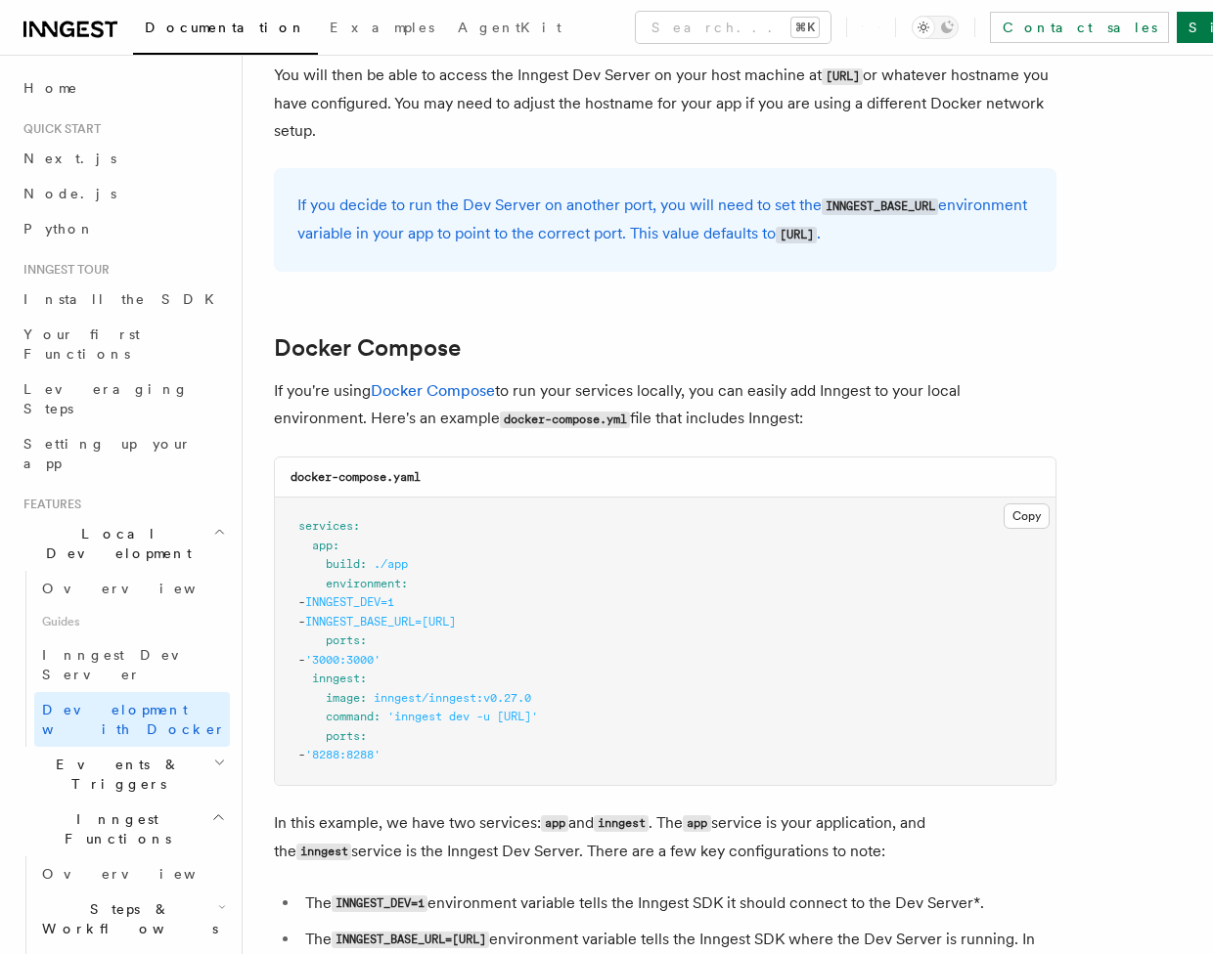
scroll to position [949, 0]
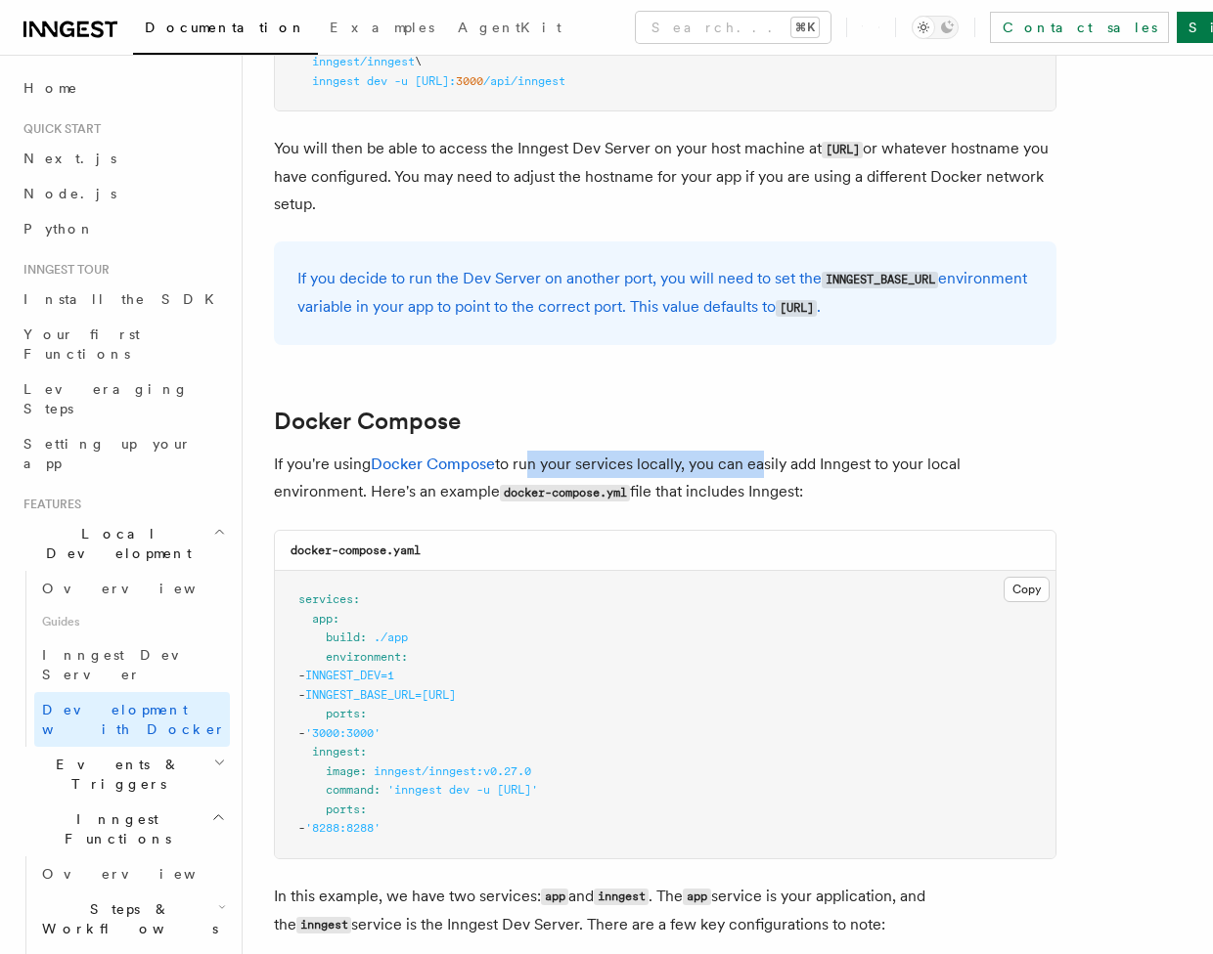
drag, startPoint x: 529, startPoint y: 492, endPoint x: 764, endPoint y: 489, distance: 234.7
click at [764, 489] on p "If you're using Docker Compose to run your services locally, you can easily add…" at bounding box center [665, 479] width 782 height 56
click at [792, 489] on p "If you're using Docker Compose to run your services locally, you can easily add…" at bounding box center [665, 479] width 782 height 56
drag, startPoint x: 851, startPoint y: 519, endPoint x: 452, endPoint y: 528, distance: 399.1
click at [383, 507] on p "If you're using Docker Compose to run your services locally, you can easily add…" at bounding box center [665, 479] width 782 height 56
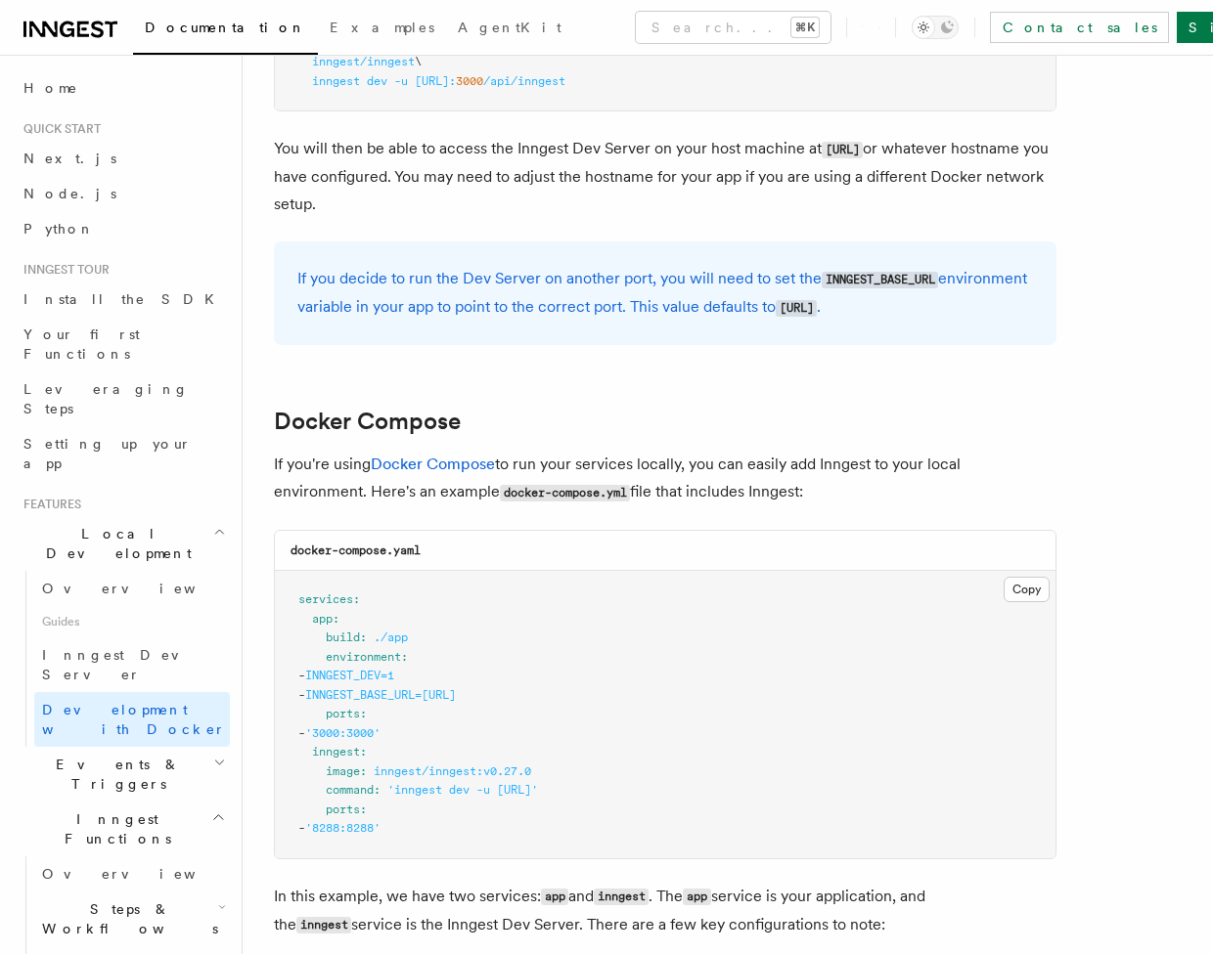
click at [458, 507] on p "If you're using Docker Compose to run your services locally, you can easily add…" at bounding box center [665, 479] width 782 height 56
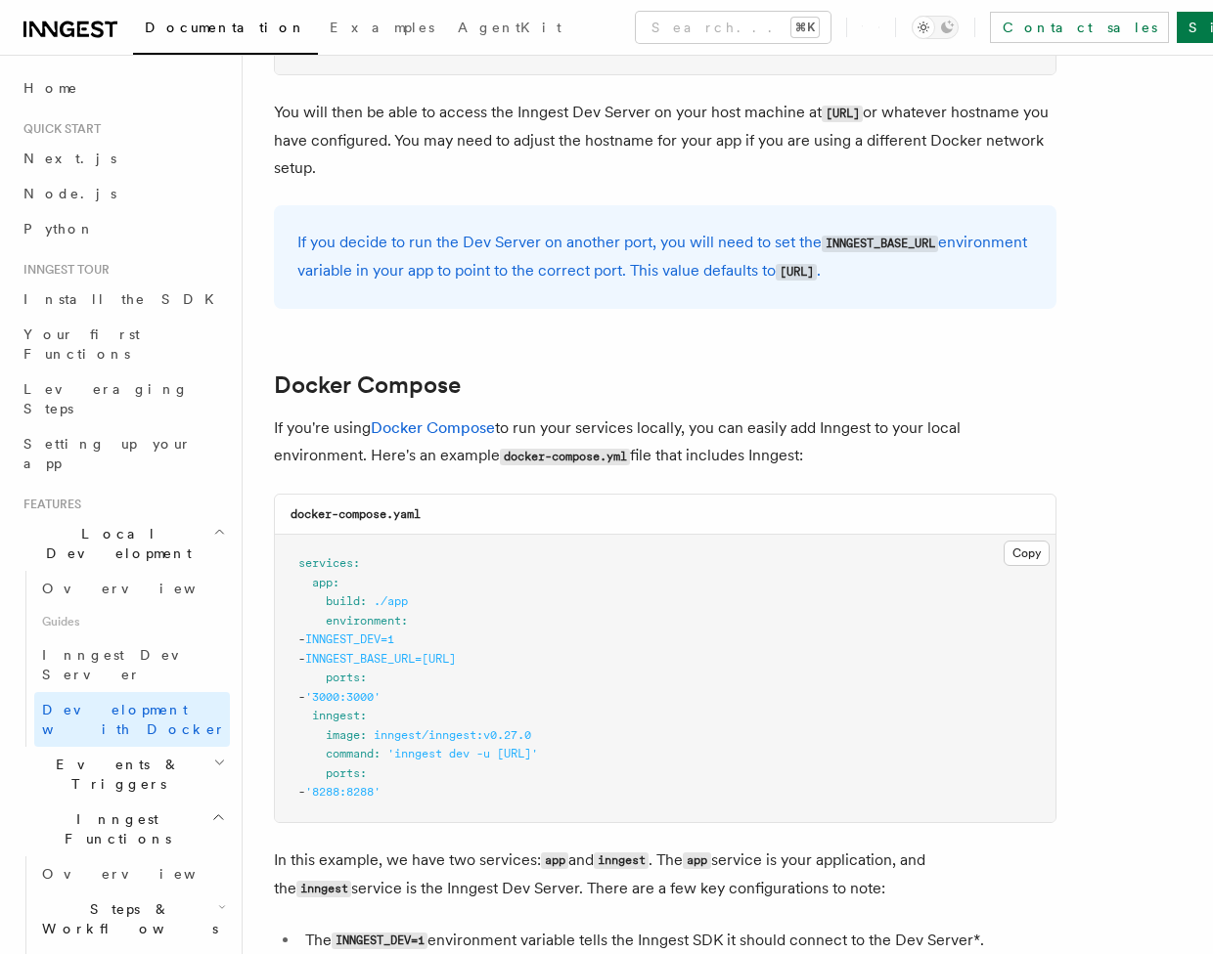
scroll to position [1084, 0]
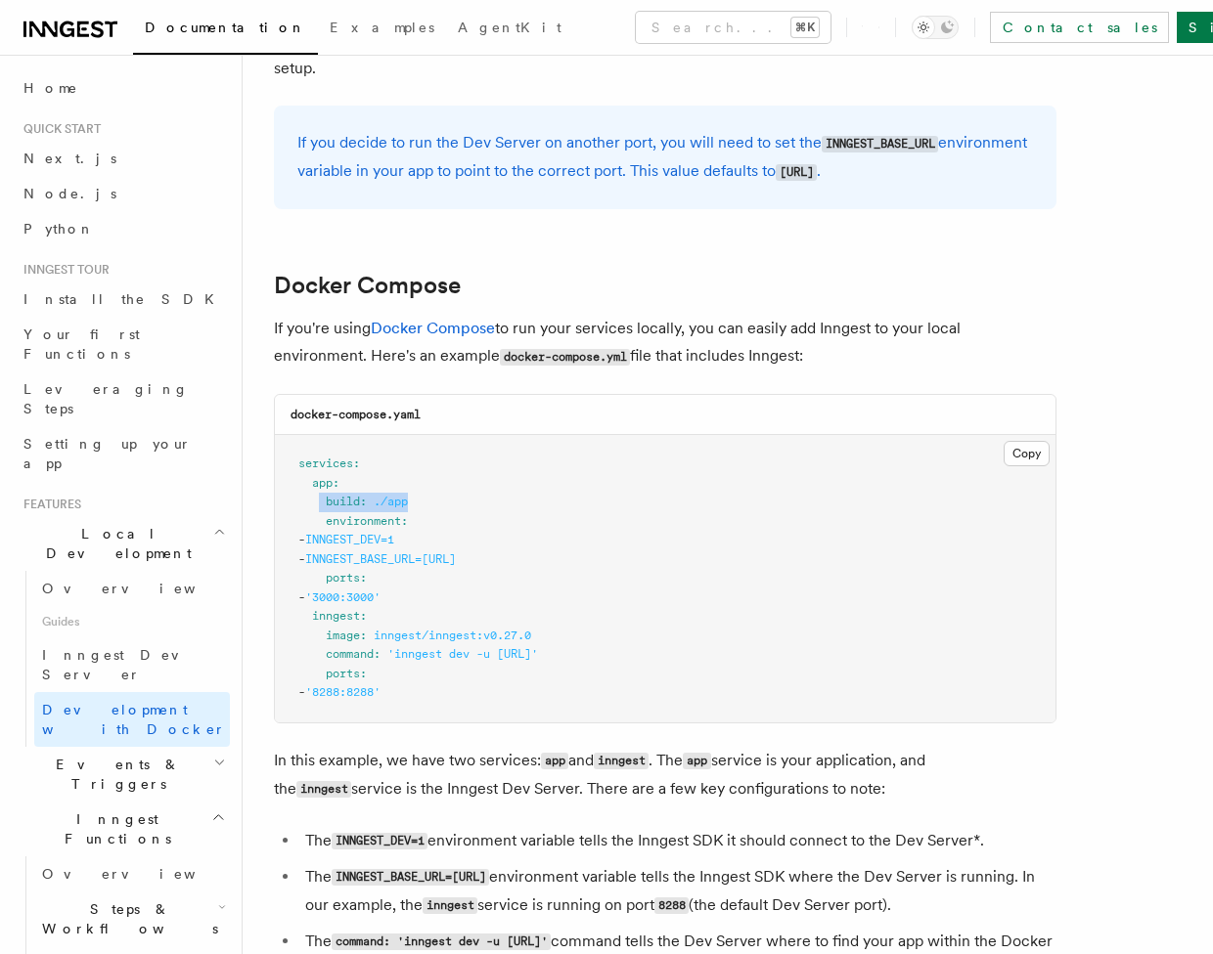
drag, startPoint x: 322, startPoint y: 527, endPoint x: 452, endPoint y: 532, distance: 130.1
click at [451, 530] on pre "services : app : build : ./app environment : - INNGEST_DEV=1 - INNGEST_BASE_URL…" at bounding box center [665, 578] width 780 height 287
click at [456, 548] on pre "services : app : build : ./app environment : - INNGEST_DEV=1 - INNGEST_BASE_URL…" at bounding box center [665, 578] width 780 height 287
drag, startPoint x: 364, startPoint y: 548, endPoint x: 635, endPoint y: 586, distance: 273.5
click at [635, 586] on pre "services : app : build : ./app environment : - INNGEST_DEV=1 - INNGEST_BASE_URL…" at bounding box center [665, 578] width 780 height 287
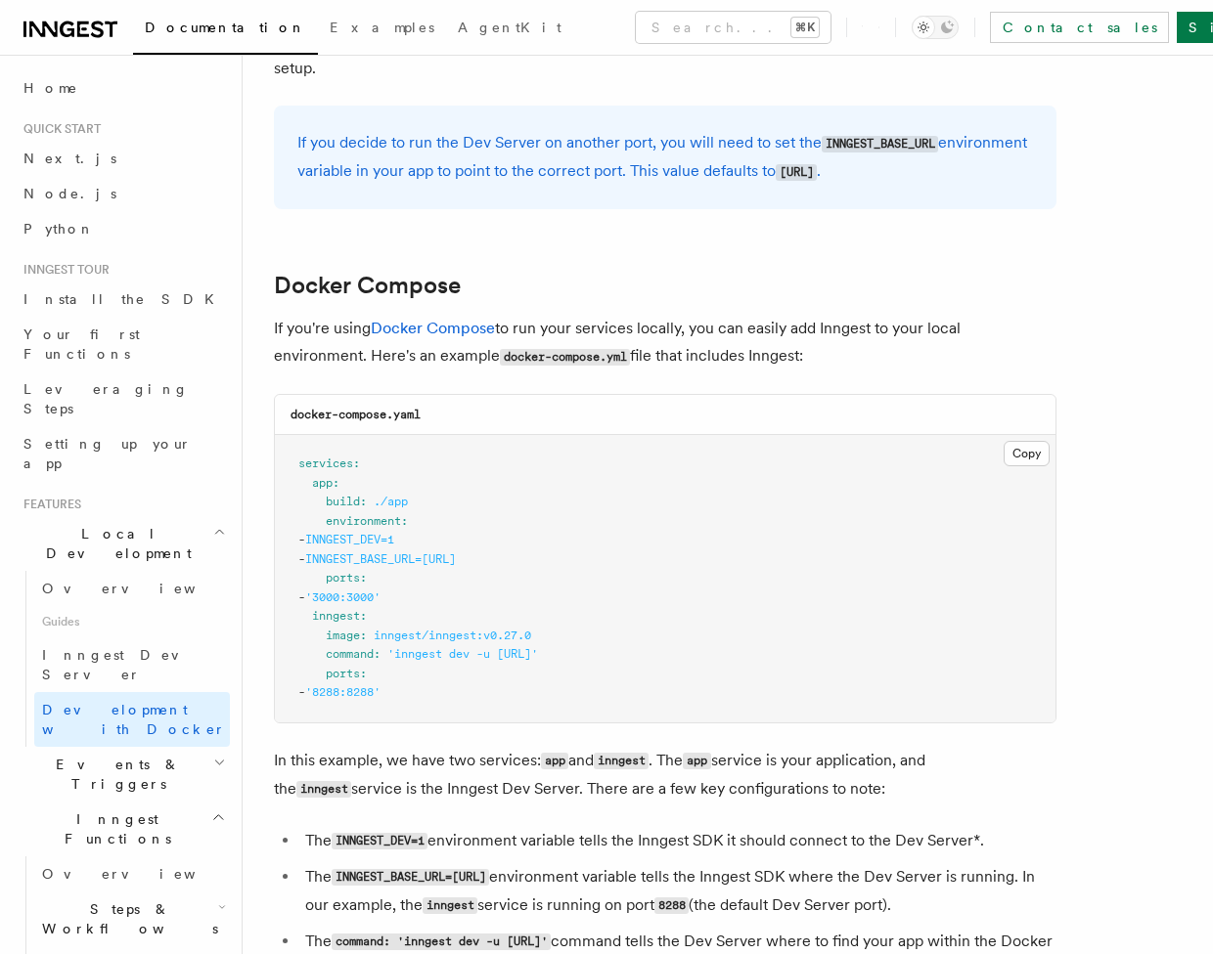
click at [631, 588] on pre "services : app : build : ./app environment : - INNGEST_DEV=1 - INNGEST_BASE_URL…" at bounding box center [665, 578] width 780 height 287
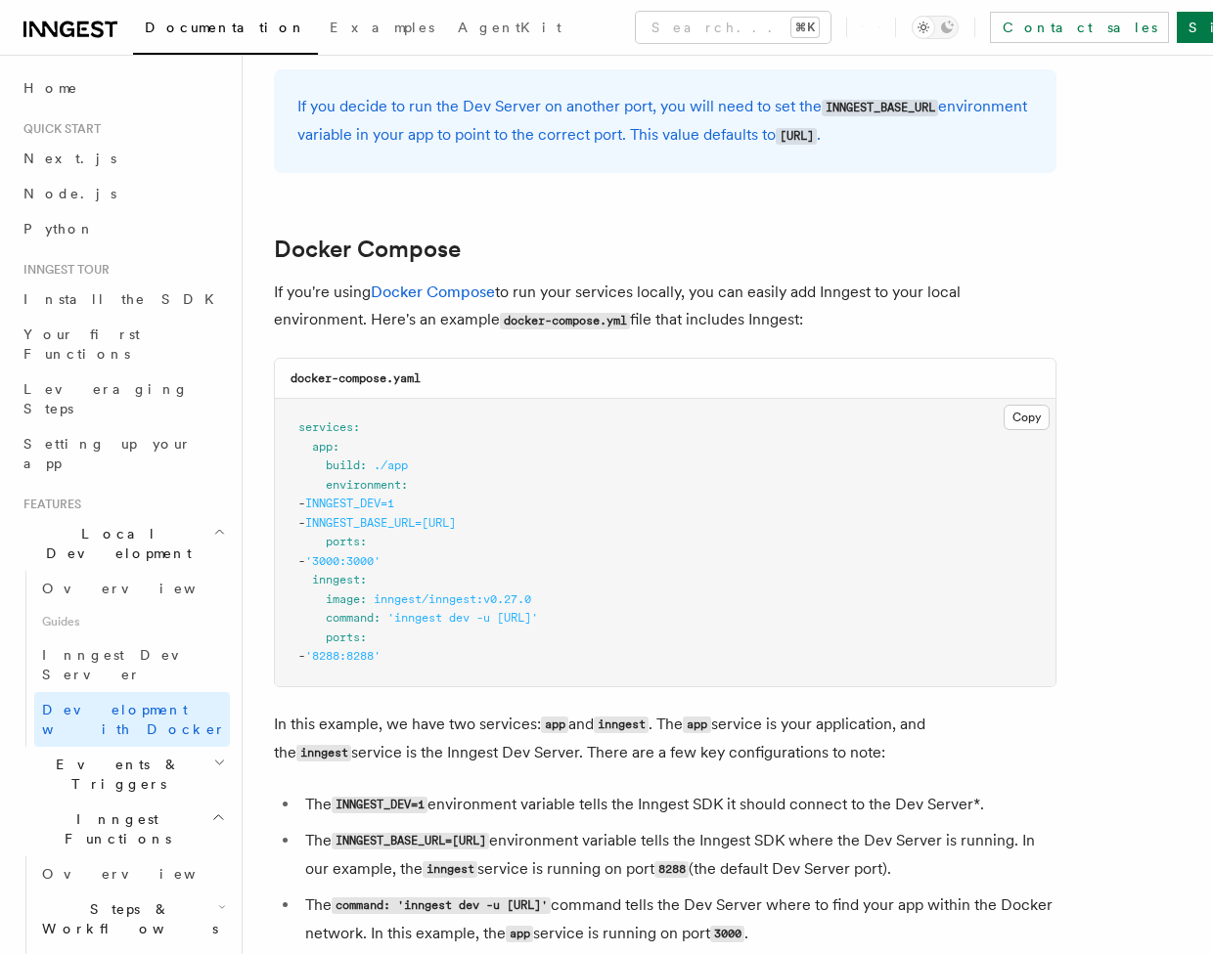
scroll to position [1166, 0]
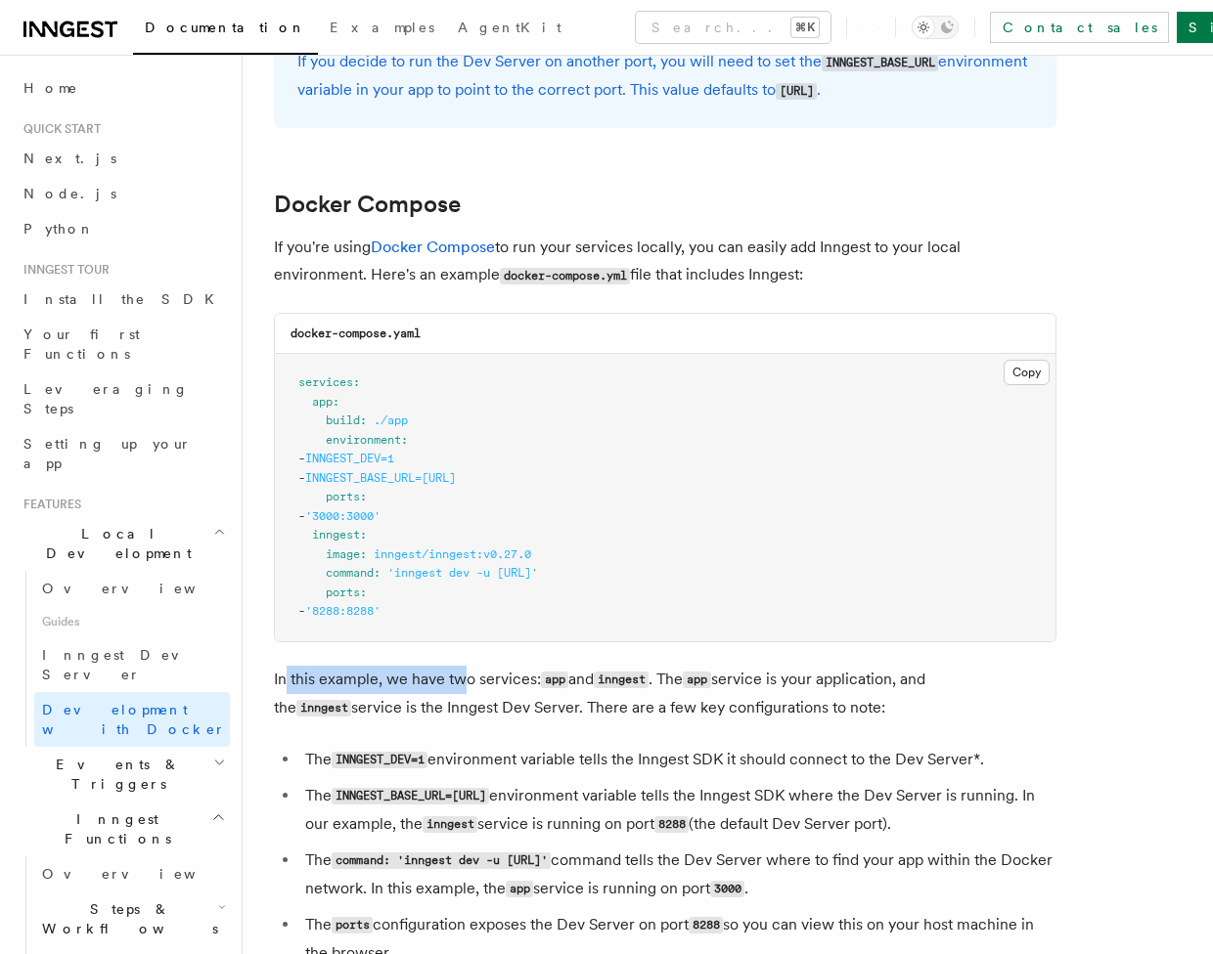
drag, startPoint x: 288, startPoint y: 702, endPoint x: 467, endPoint y: 700, distance: 179.0
click at [465, 700] on p "In this example, we have two services: app and inngest . The app service is you…" at bounding box center [665, 694] width 782 height 57
click at [467, 700] on p "In this example, we have two services: app and inngest . The app service is you…" at bounding box center [665, 694] width 782 height 57
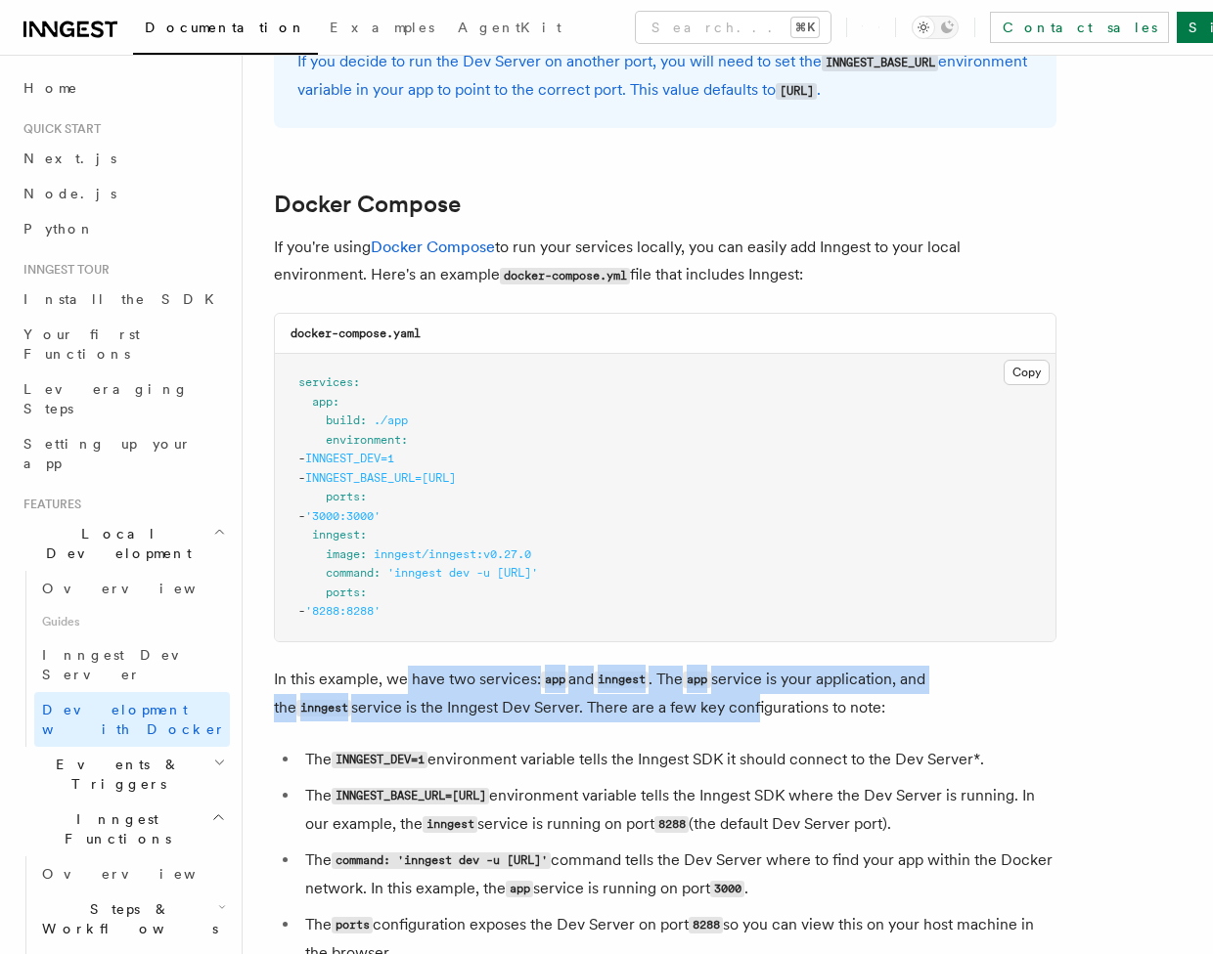
drag, startPoint x: 431, startPoint y: 703, endPoint x: 675, endPoint y: 710, distance: 243.6
click at [674, 710] on p "In this example, we have two services: app and inngest . The app service is you…" at bounding box center [665, 694] width 782 height 57
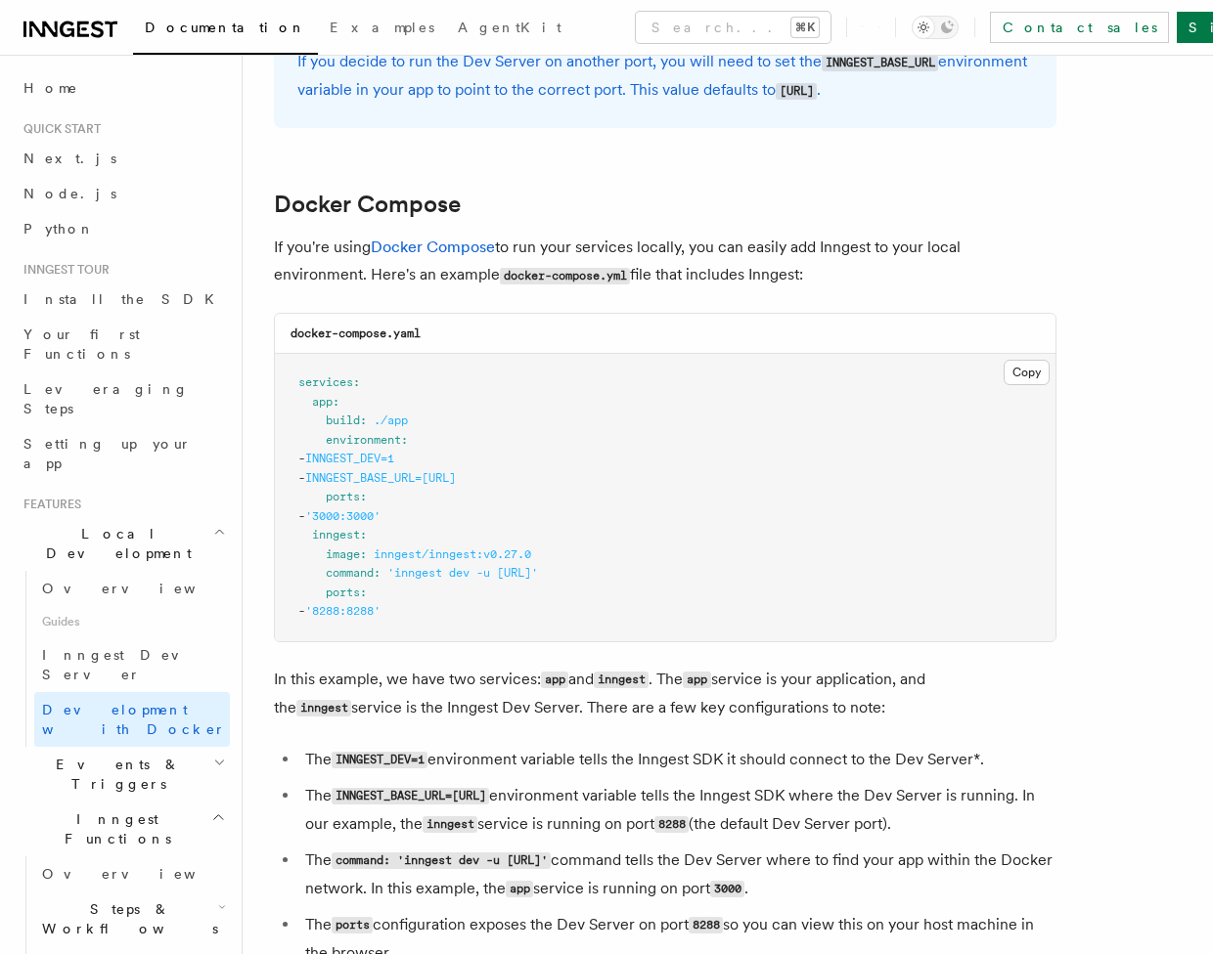
click at [676, 710] on p "In this example, we have two services: app and inngest . The app service is you…" at bounding box center [665, 694] width 782 height 57
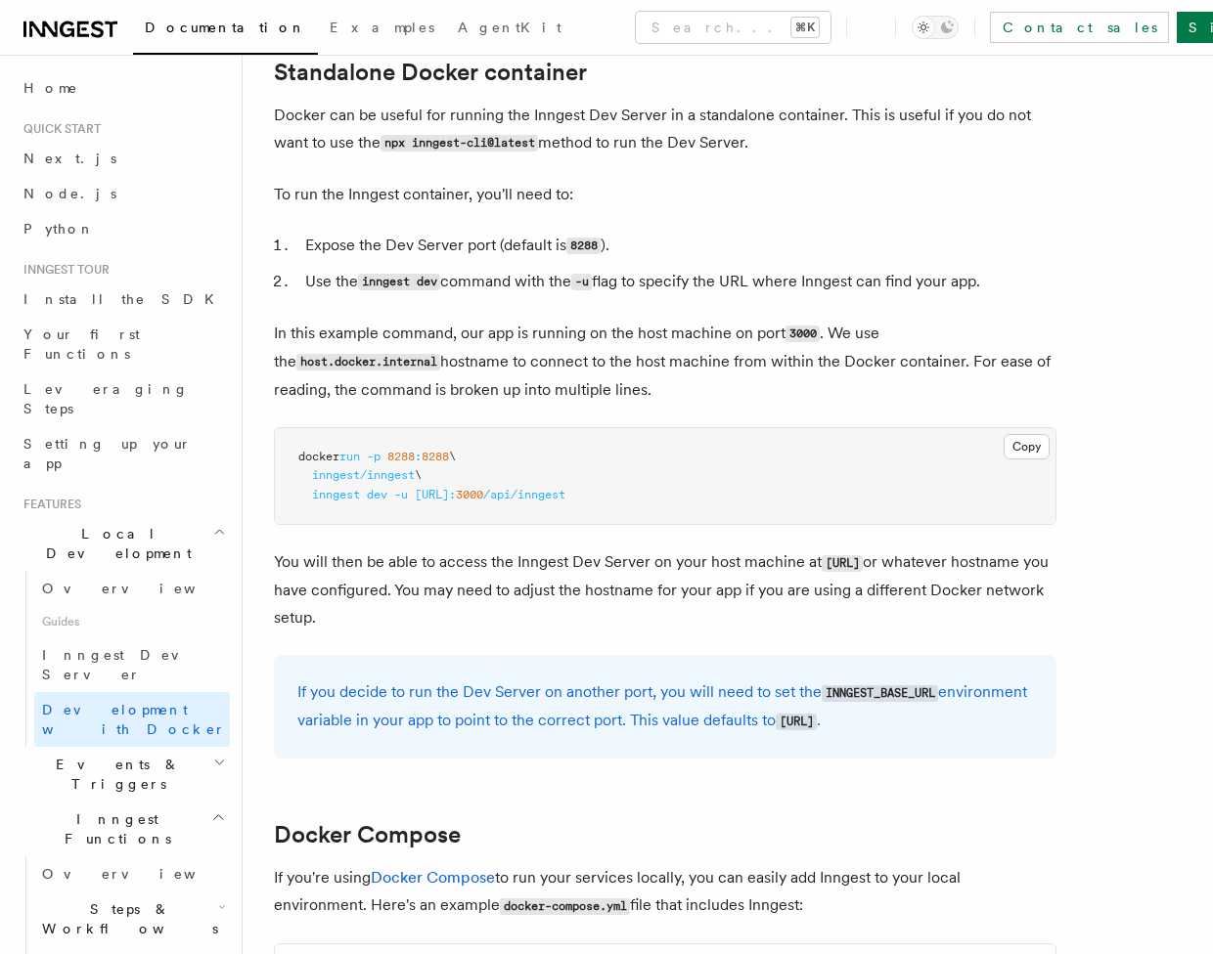
scroll to position [539, 0]
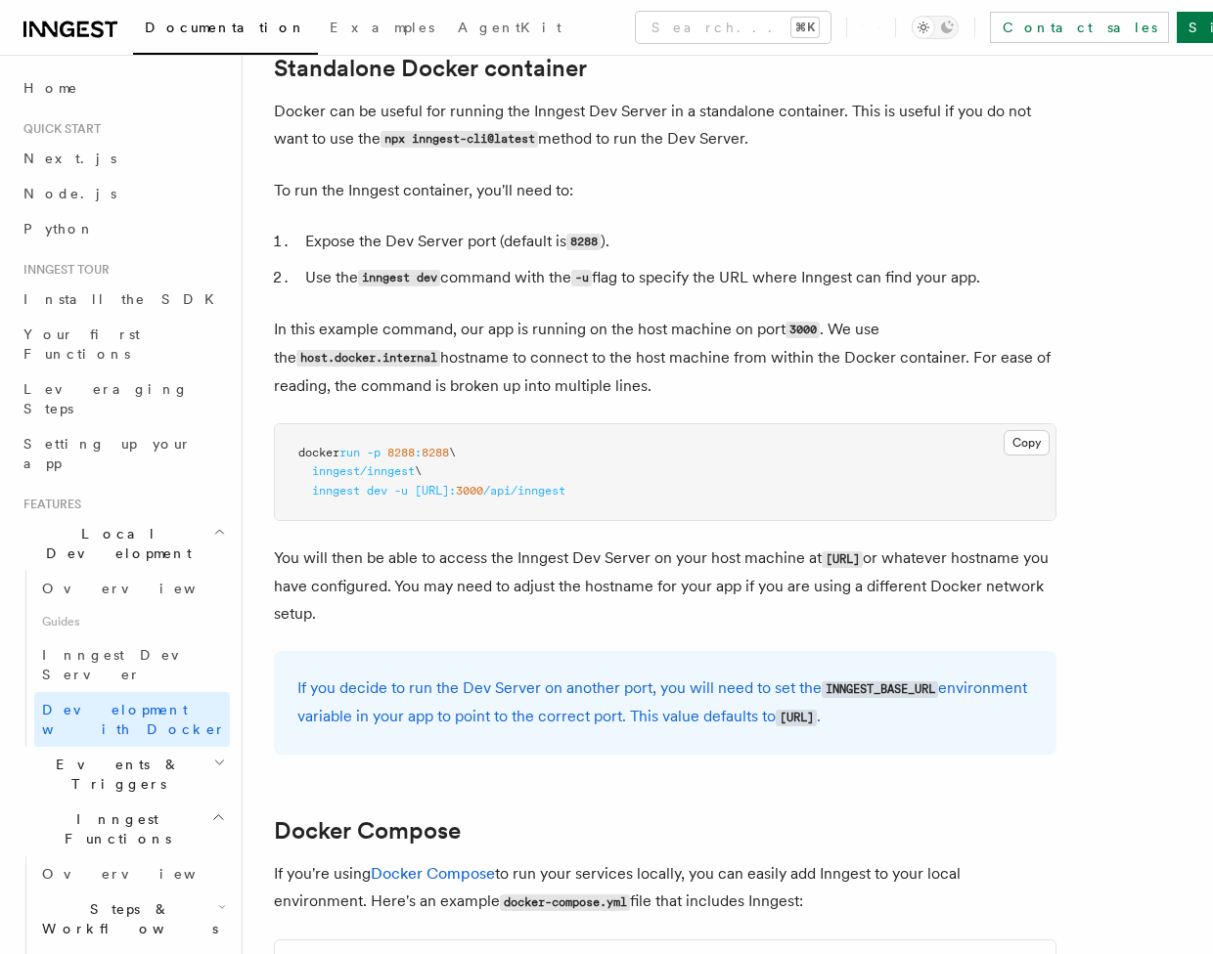
drag, startPoint x: 607, startPoint y: 486, endPoint x: 465, endPoint y: 488, distance: 141.8
click at [456, 488] on span "http://host.docker.internal:" at bounding box center [435, 491] width 41 height 14
copy span "host.docker.internal"
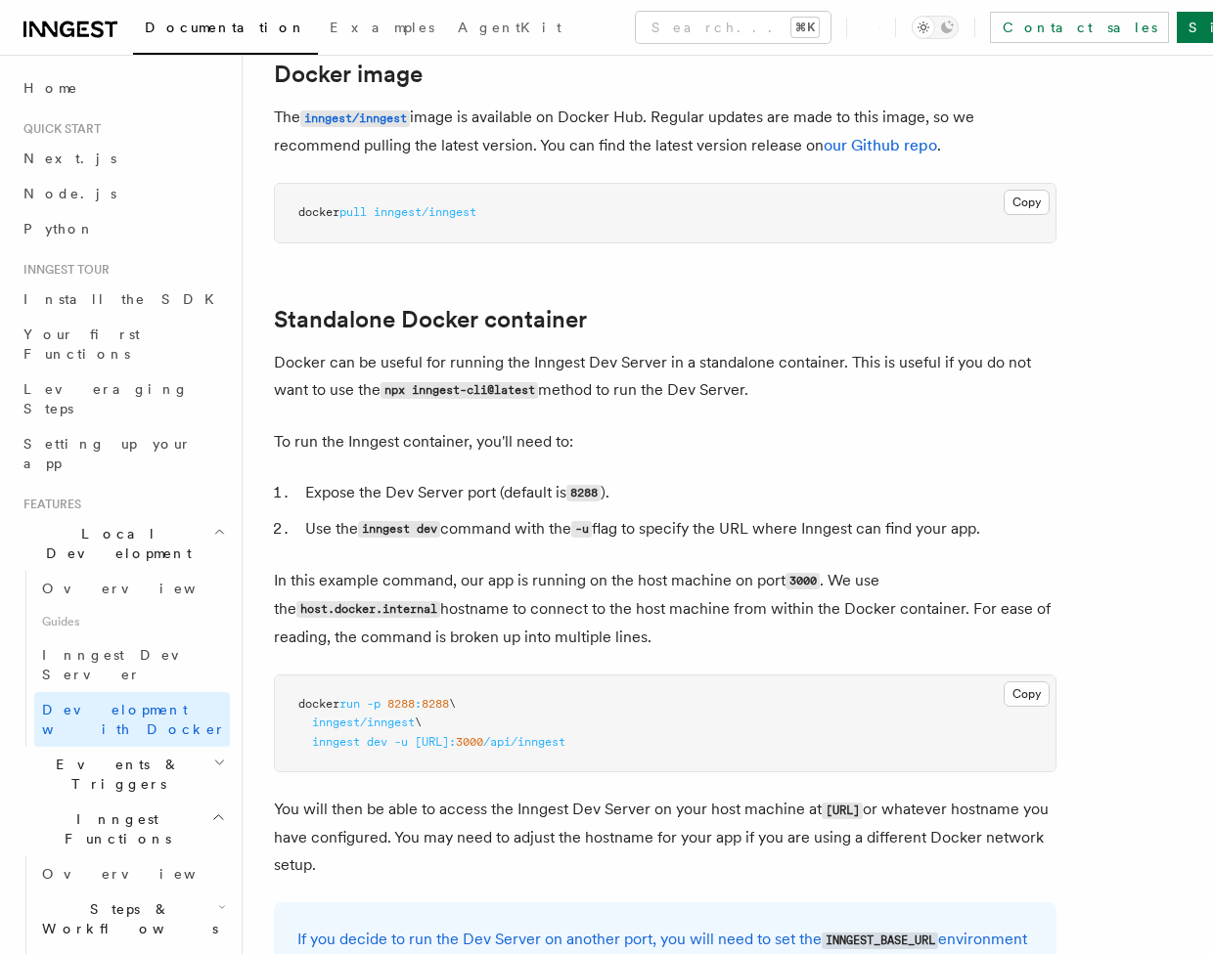
scroll to position [332, 0]
